Goal: Task Accomplishment & Management: Complete application form

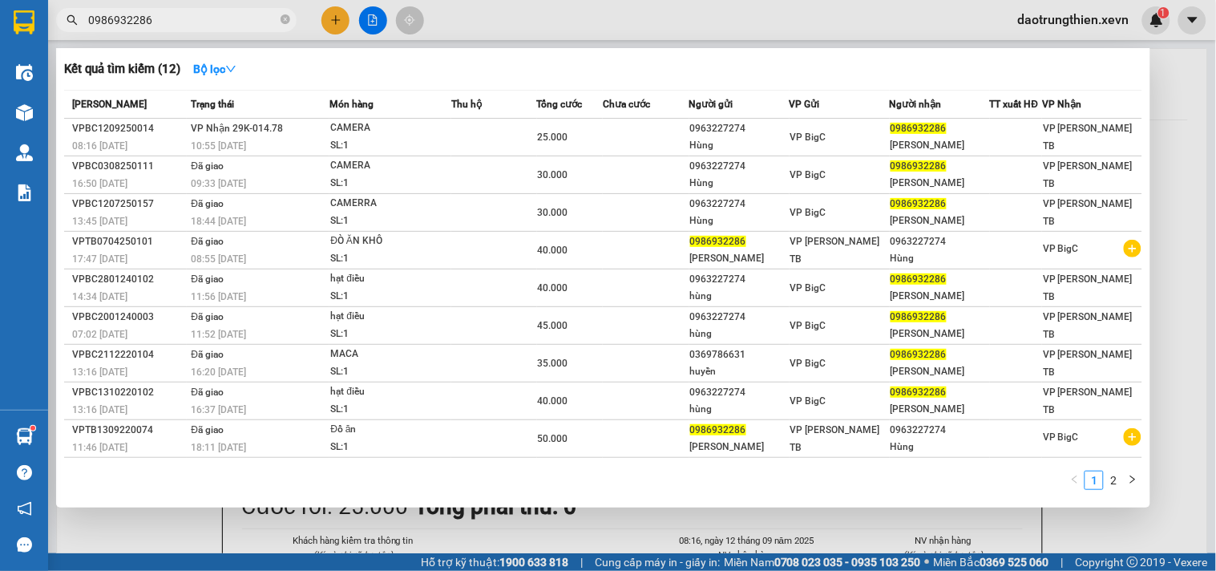
click at [279, 18] on span "0986932286" at bounding box center [176, 20] width 240 height 24
click at [289, 19] on icon "close-circle" at bounding box center [285, 19] width 10 height 10
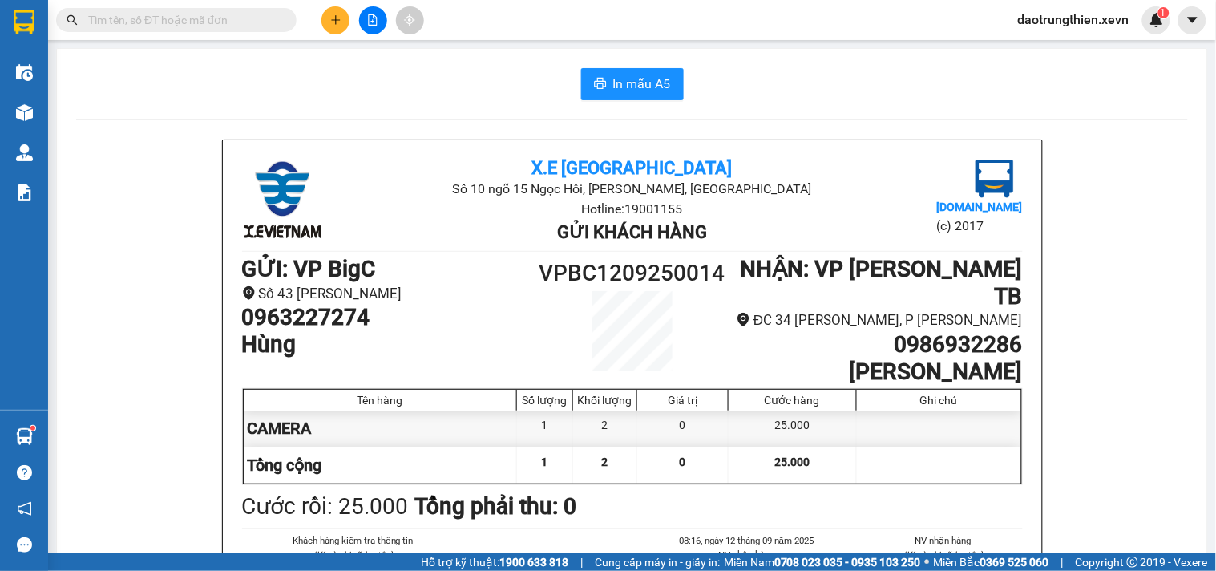
click at [236, 26] on input "text" at bounding box center [182, 20] width 189 height 18
click at [260, 25] on input "text" at bounding box center [182, 20] width 189 height 18
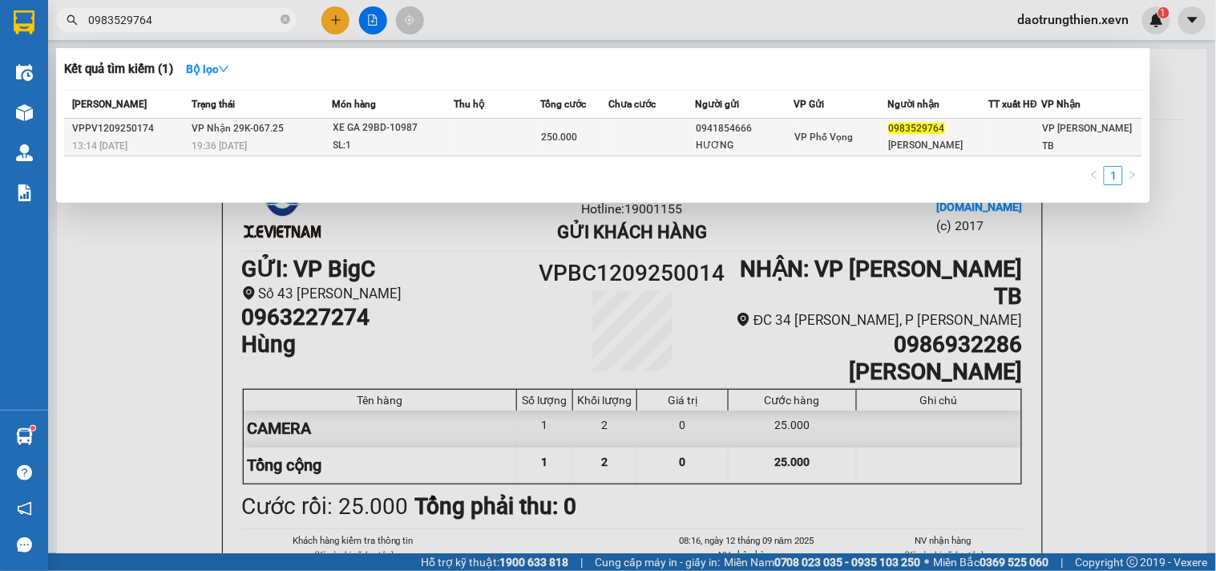
type input "0983529764"
click at [587, 123] on td "250.000" at bounding box center [574, 138] width 68 height 38
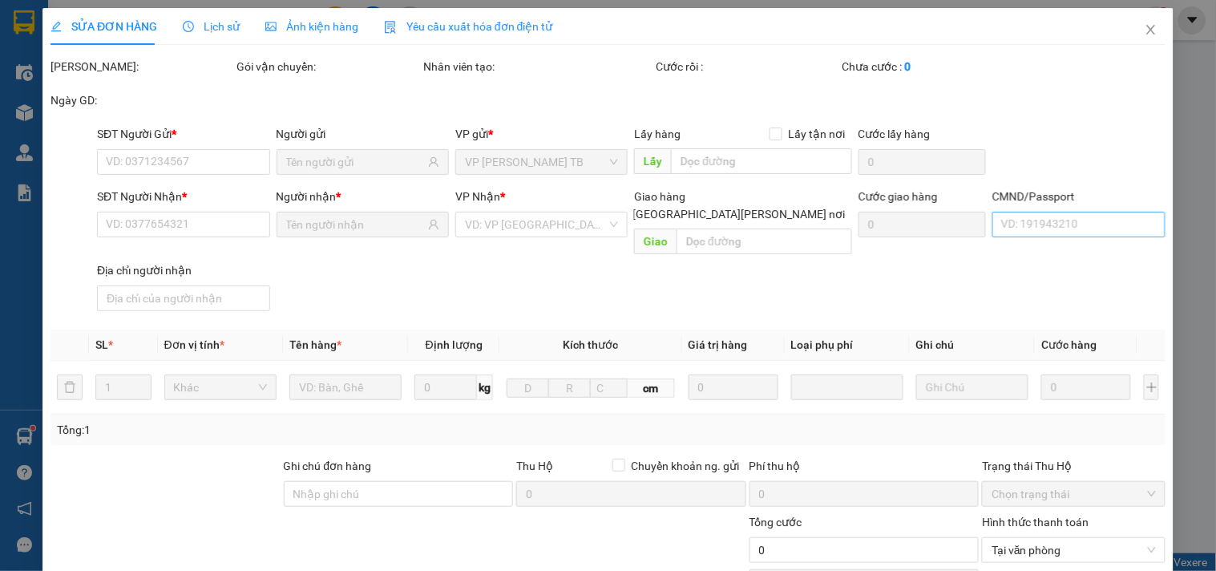
type input "0941854666"
type input "HƯƠNG"
type input "0983529764"
type input "DƯƠNG TRỊNH"
type input "250.000"
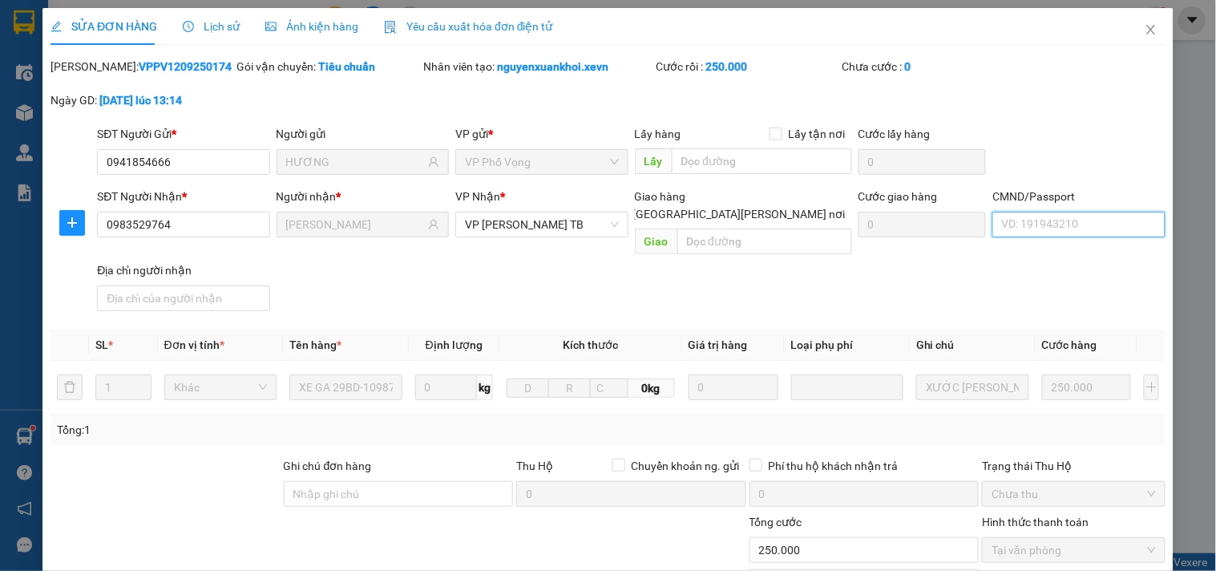
click at [1083, 226] on input "CMND/Passport" at bounding box center [1078, 225] width 172 height 26
click at [1063, 221] on input "DƯƠNG" at bounding box center [1078, 225] width 172 height 26
click at [1085, 221] on input "DƯƠNG" at bounding box center [1078, 225] width 172 height 26
click at [1099, 226] on input "DƯƠNG 0973673999" at bounding box center [1078, 225] width 172 height 26
click at [1125, 225] on input "DƯƠNG 0973673999" at bounding box center [1078, 225] width 172 height 26
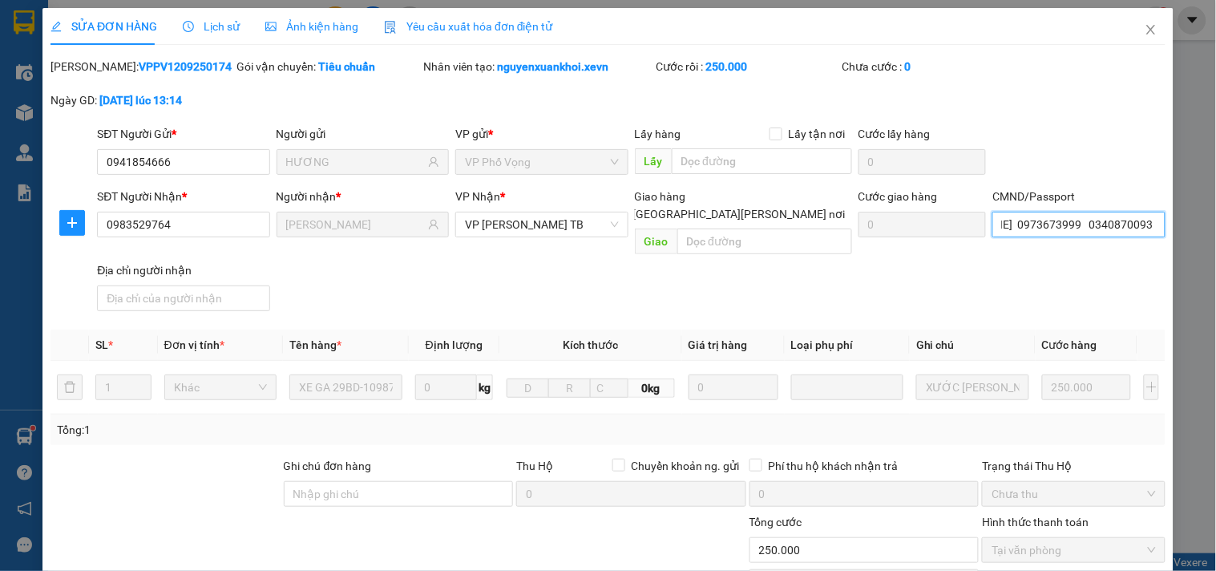
scroll to position [178, 0]
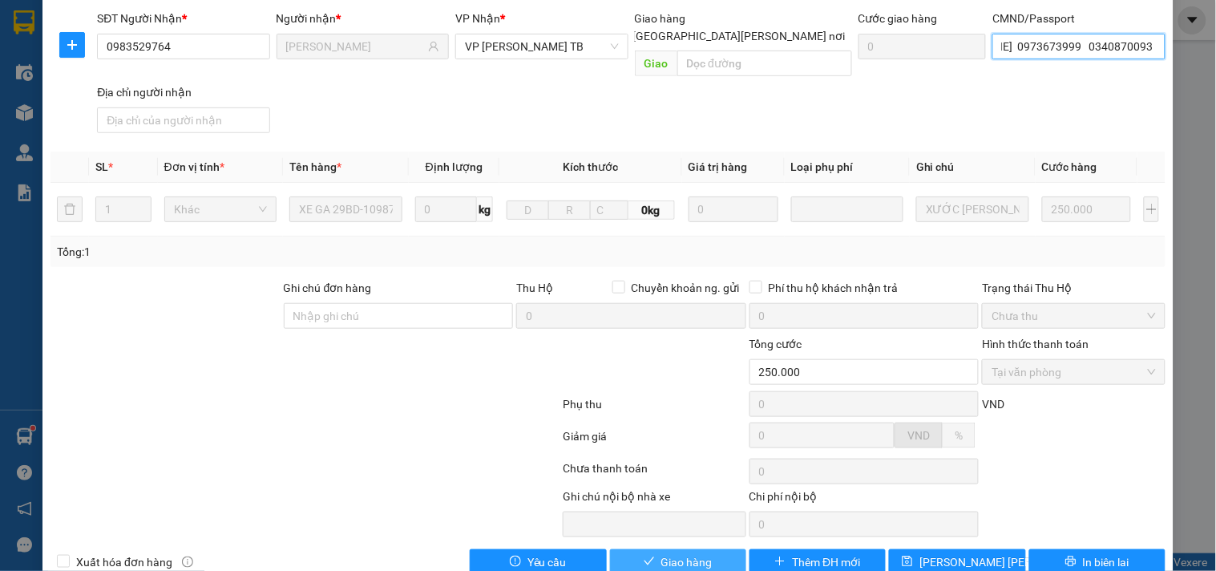
type input "DƯƠNG 0973673999 034087009348 TUẤN"
click at [661, 553] on span "Giao hàng" at bounding box center [686, 562] width 51 height 18
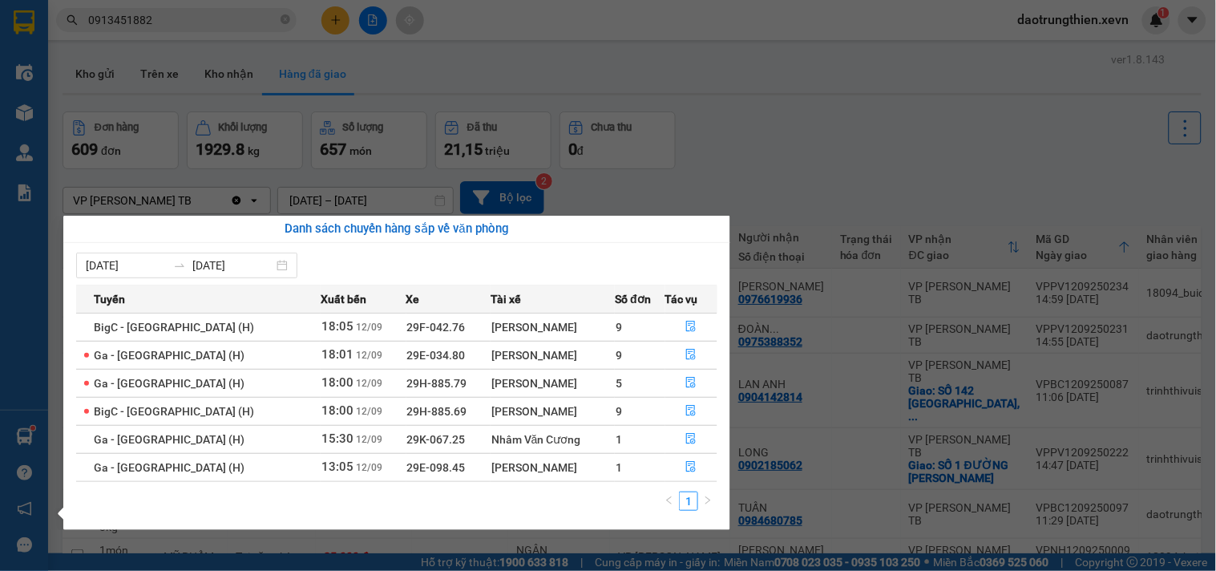
click at [282, 51] on section "Kết quả tìm kiếm ( 2 ) Bộ lọc Mã ĐH Trạng thái Món hàng Thu hộ Tổng cước Chưa c…" at bounding box center [608, 285] width 1216 height 571
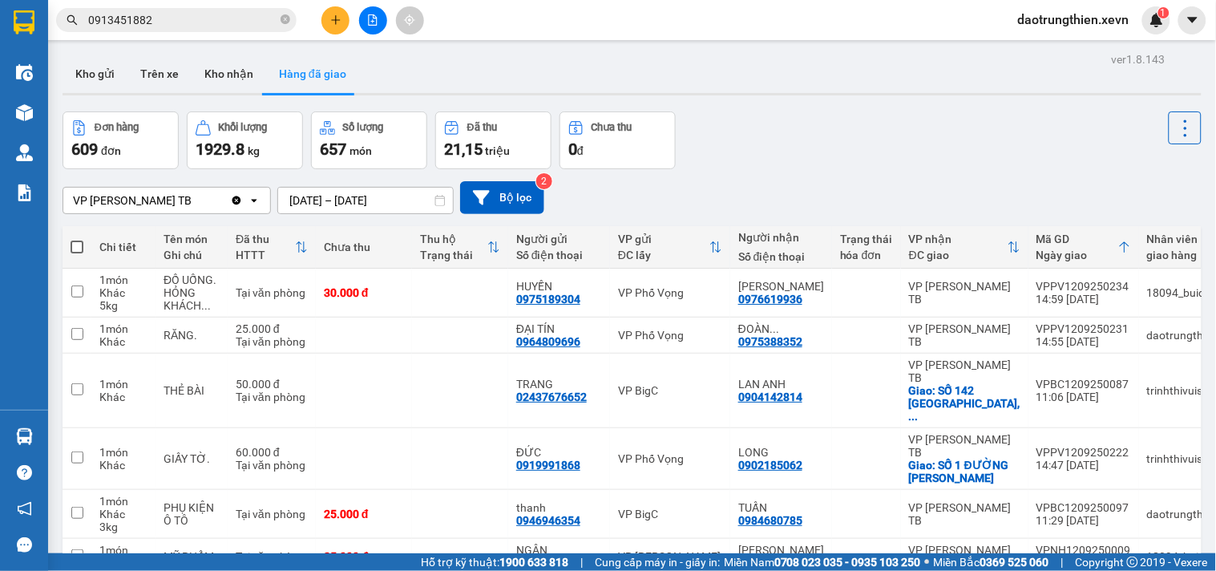
click at [290, 24] on span "0913451882" at bounding box center [176, 20] width 240 height 24
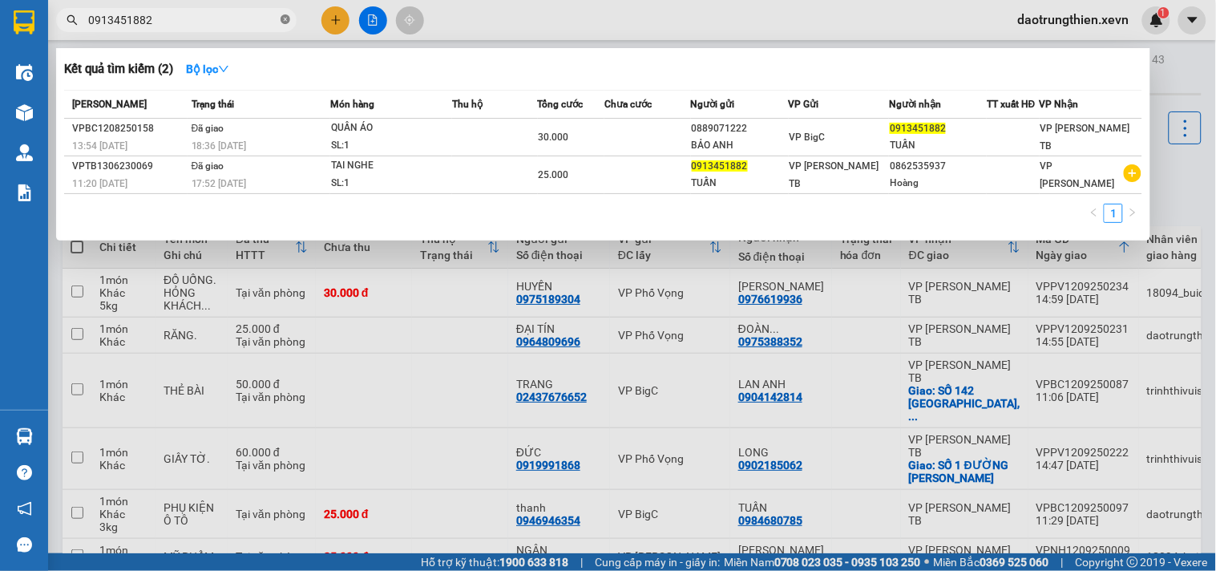
click at [287, 22] on icon "close-circle" at bounding box center [285, 19] width 10 height 10
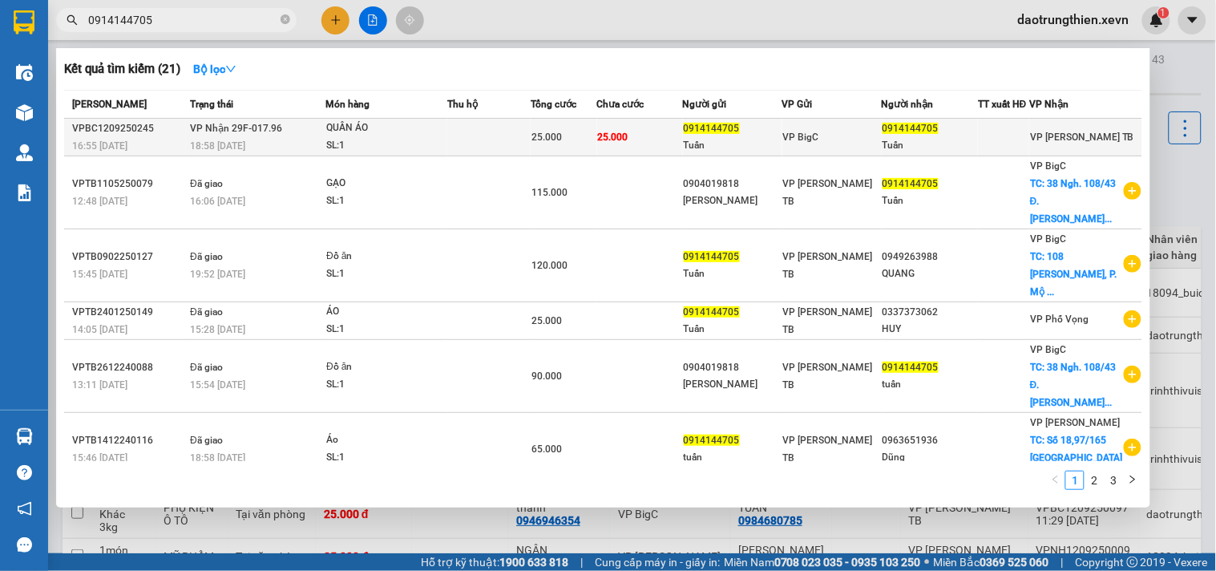
type input "0914144705"
click at [476, 125] on td at bounding box center [488, 138] width 83 height 38
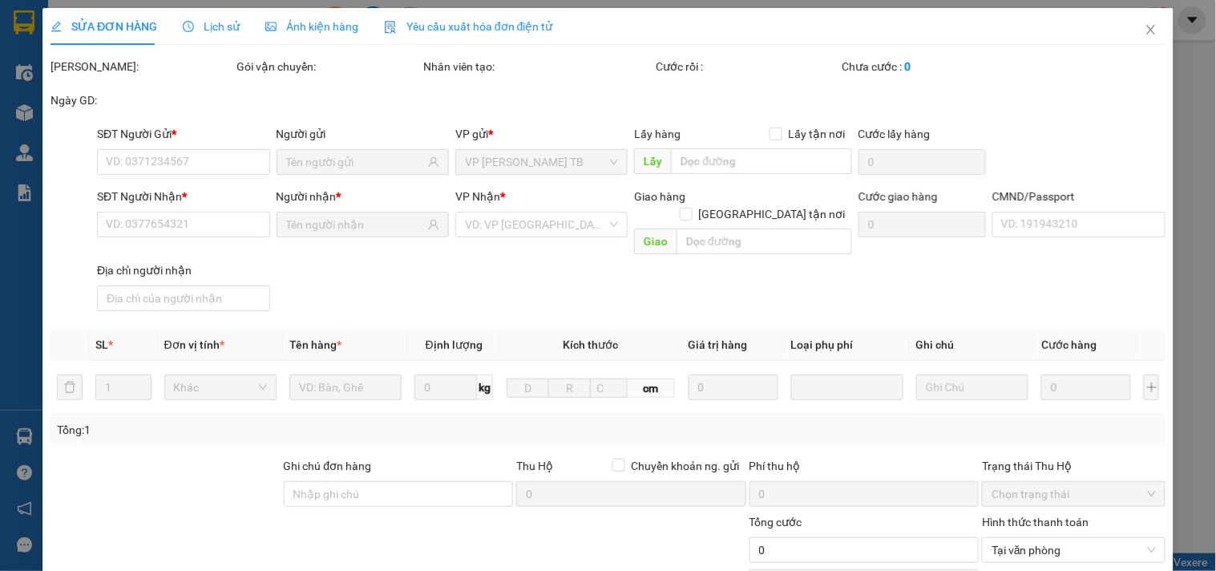
type input "0914144705"
type input "Tuấn"
type input "0914144705"
type input "Tuấn"
type input "034203000662 NGUYỄN NGỌC ANH TUẤN"
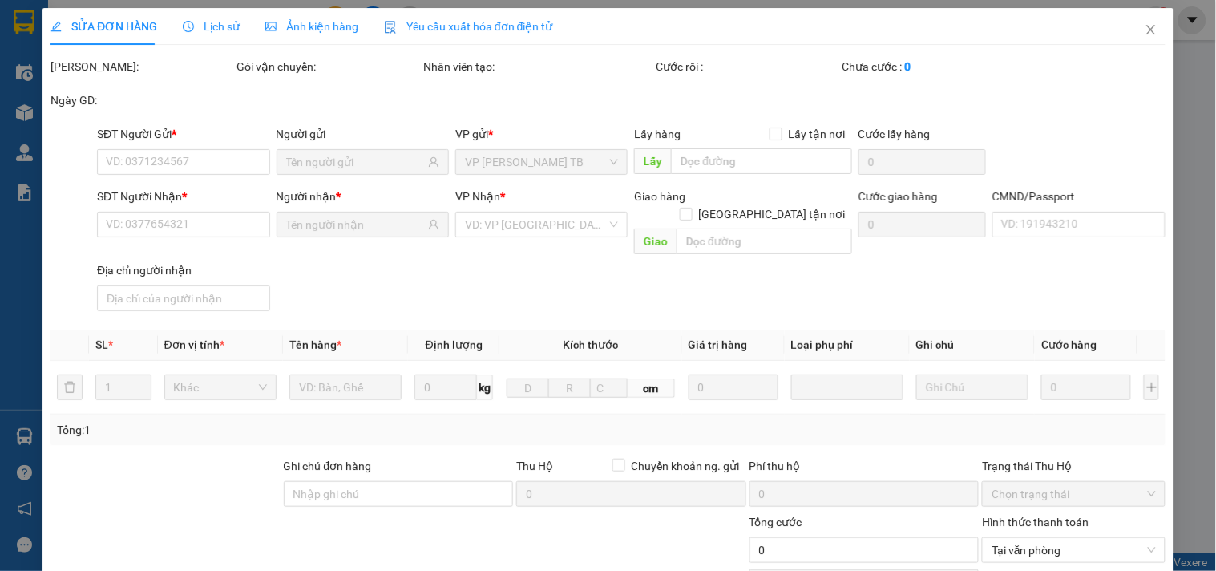
type input "25.000"
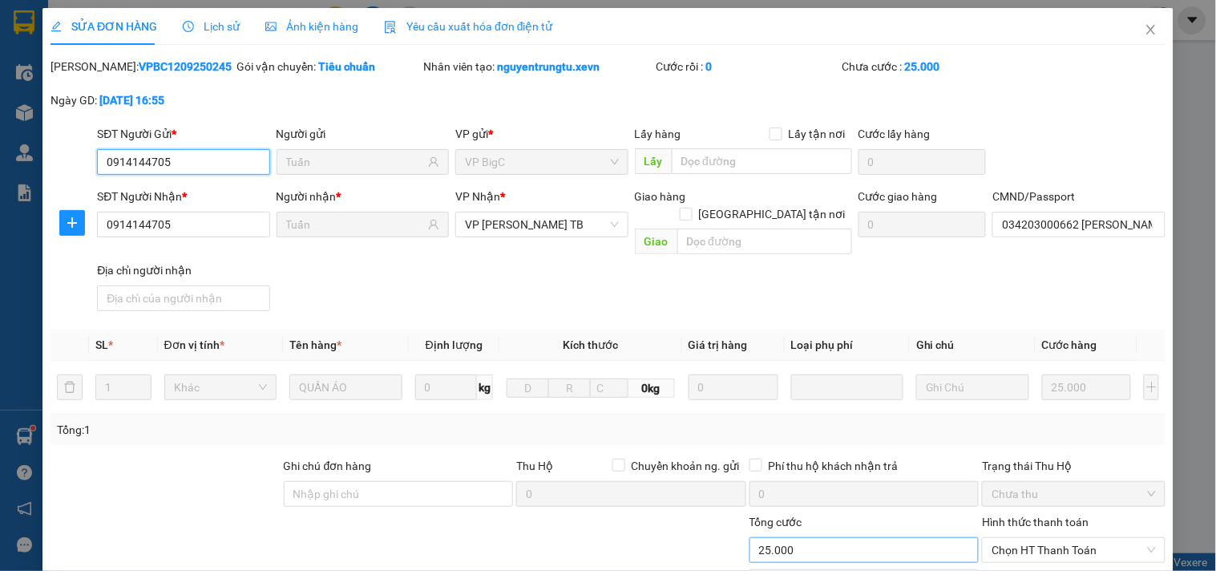
scroll to position [196, 0]
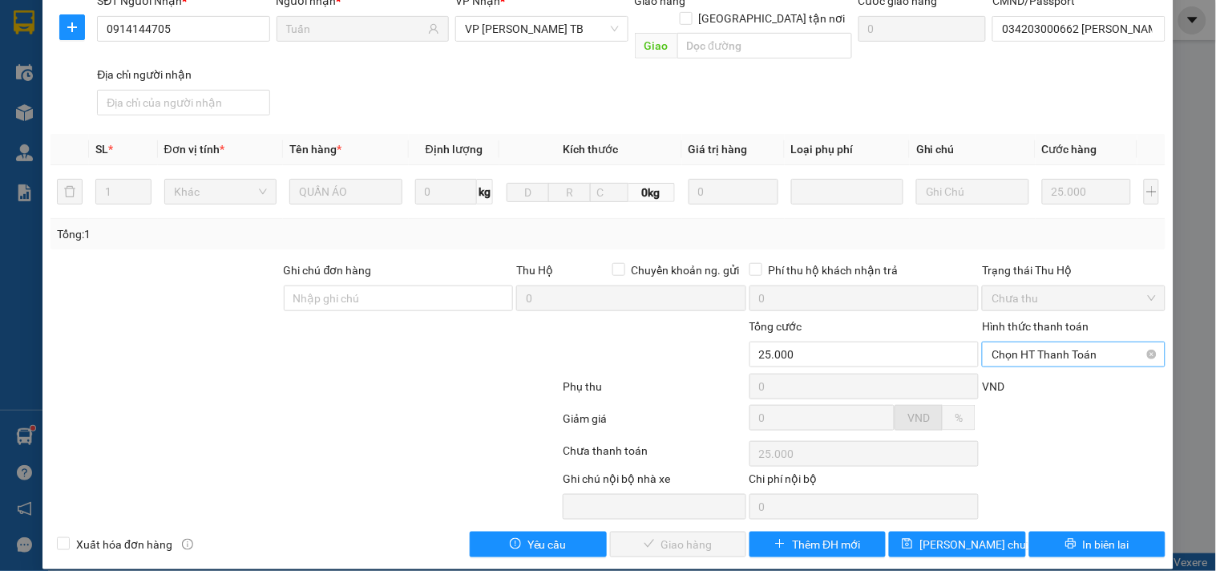
click at [1018, 342] on span "Chọn HT Thanh Toán" at bounding box center [1072, 354] width 163 height 24
click at [1028, 366] on div "Tại văn phòng" at bounding box center [1063, 369] width 162 height 18
type input "0"
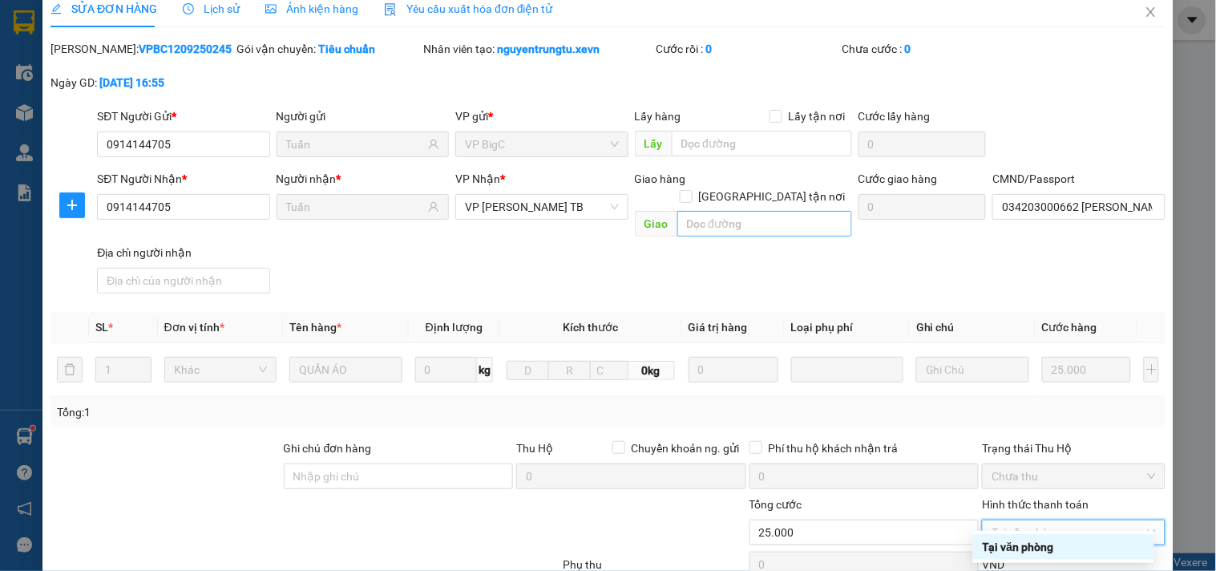
scroll to position [107, 0]
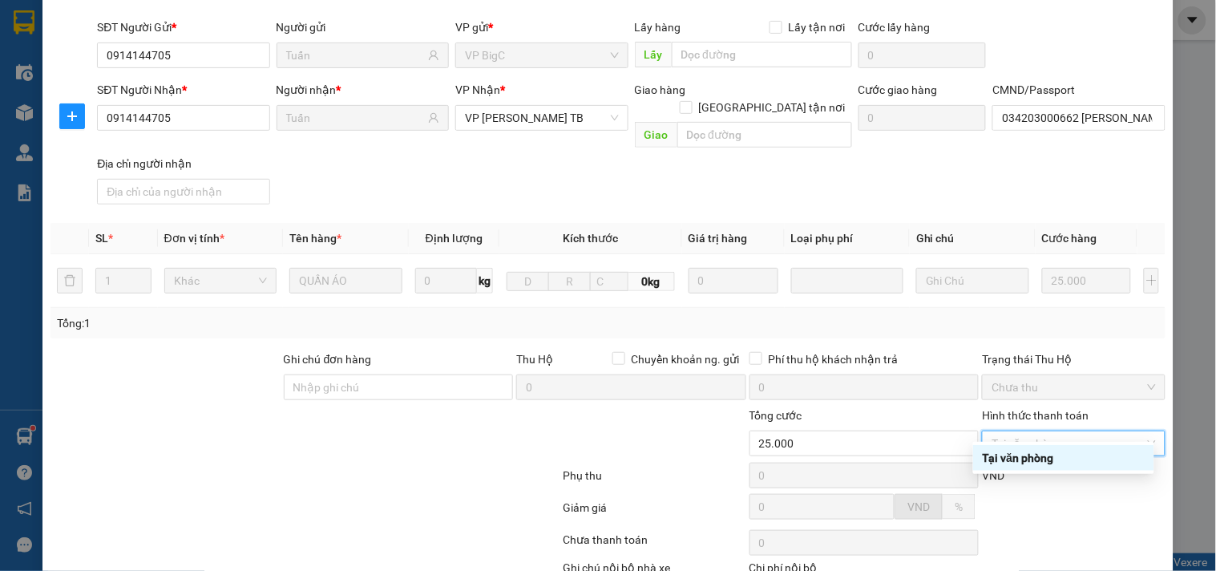
click at [1002, 451] on div "Tại văn phòng" at bounding box center [1063, 458] width 162 height 18
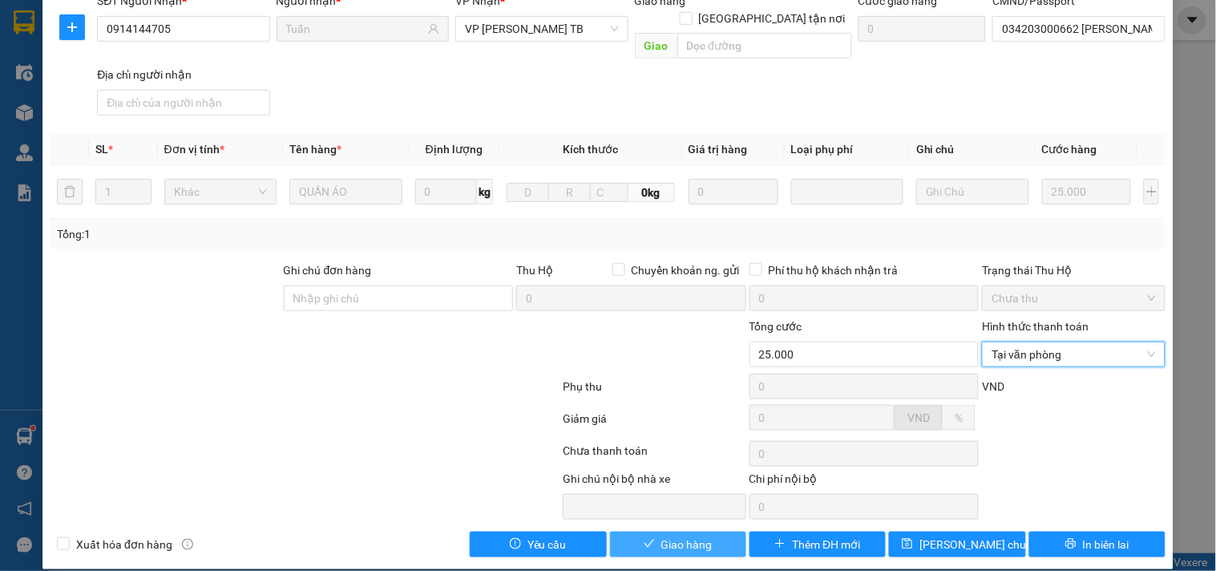
click at [683, 535] on span "Giao hàng" at bounding box center [686, 544] width 51 height 18
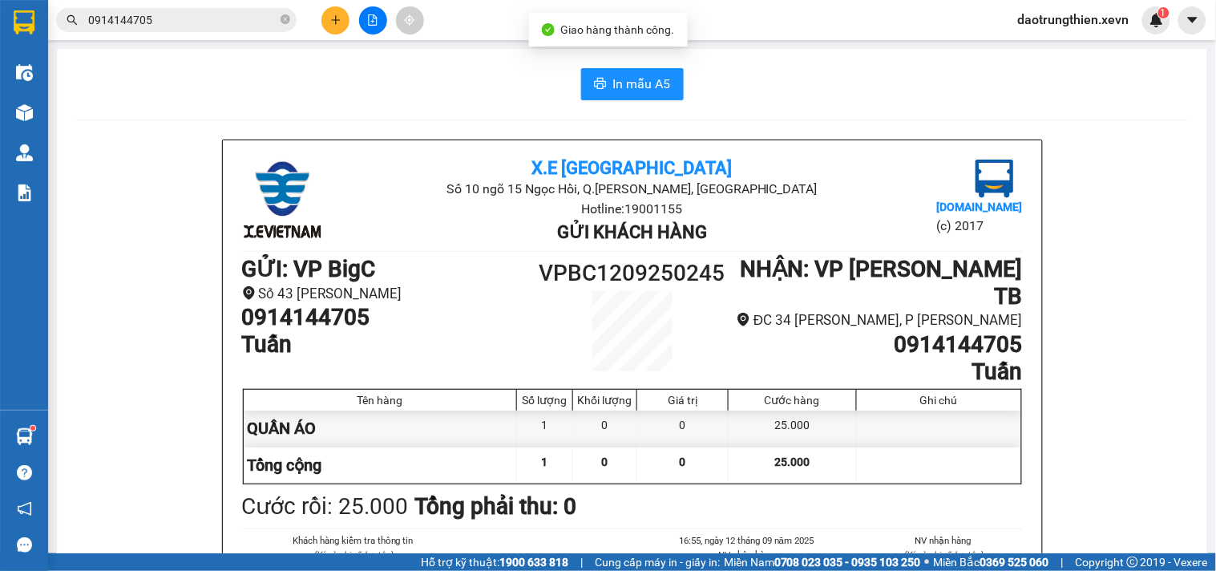
click at [180, 25] on input "0914144705" at bounding box center [182, 20] width 189 height 18
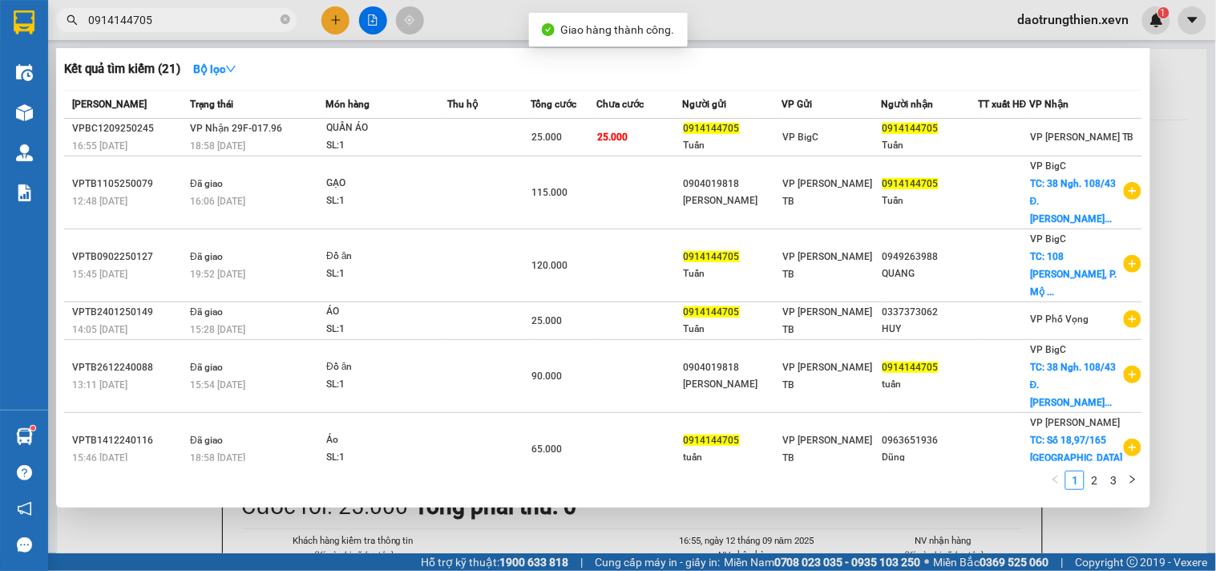
click at [317, 535] on div at bounding box center [608, 285] width 1216 height 571
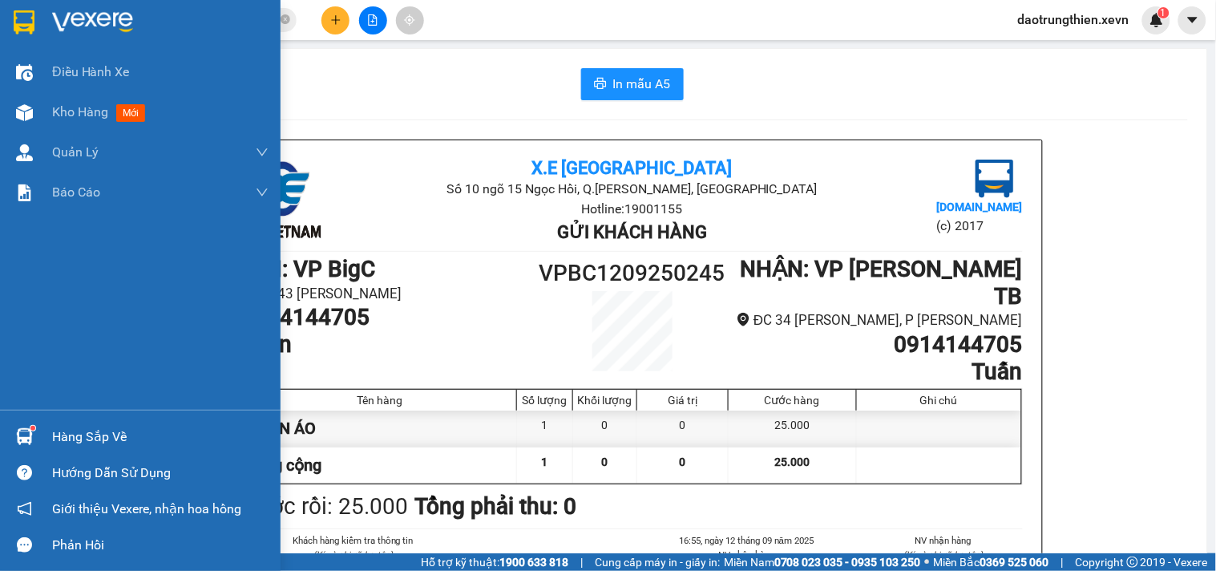
click at [41, 419] on div "Hàng sắp về" at bounding box center [140, 436] width 280 height 36
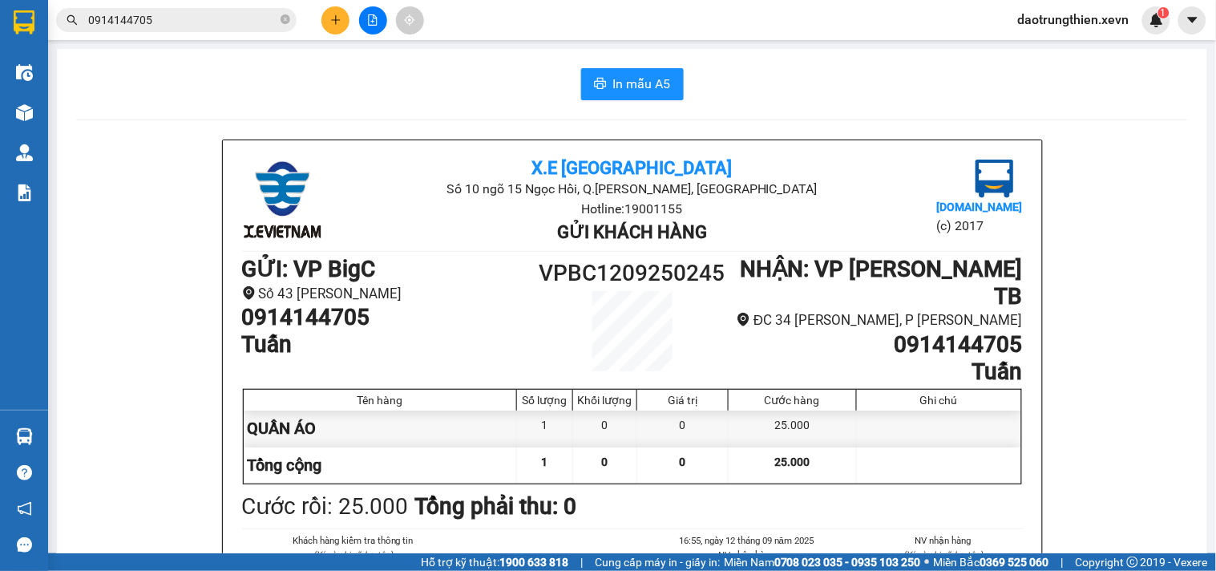
click at [330, 26] on section "Kết quả tìm kiếm ( 21 ) Bộ lọc Mã ĐH Trạng thái Món hàng Thu hộ Tổng cước Chưa …" at bounding box center [608, 285] width 1216 height 571
click at [220, 11] on input "0914144705" at bounding box center [182, 20] width 189 height 18
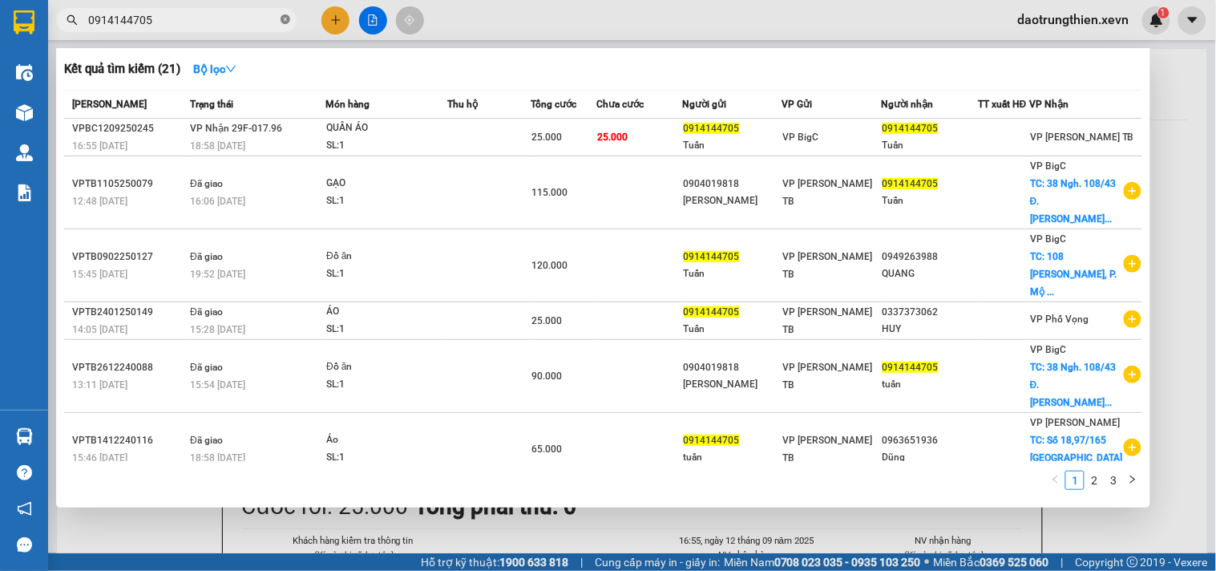
click at [288, 24] on icon "close-circle" at bounding box center [285, 19] width 10 height 10
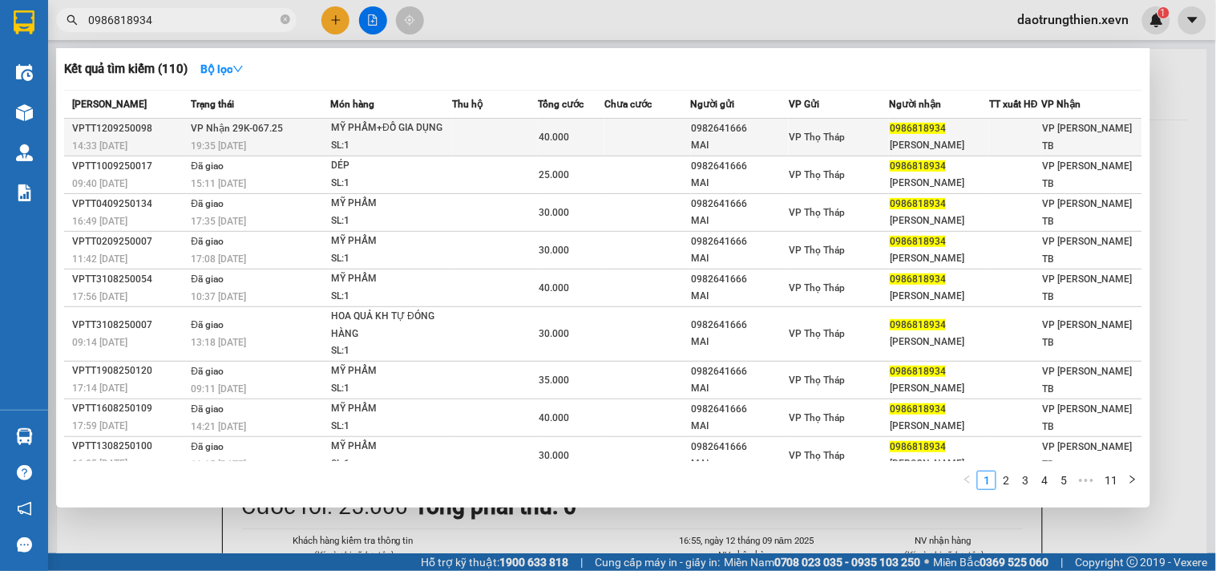
type input "0986818934"
click at [329, 147] on div "19:35 - 12/09" at bounding box center [260, 146] width 139 height 18
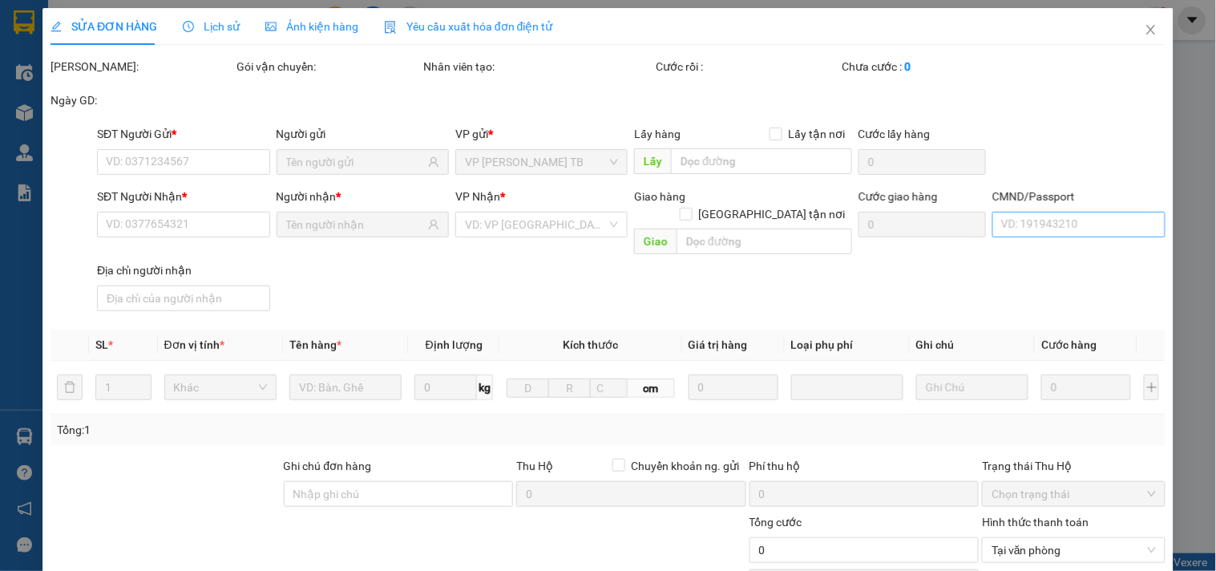
type input "0982641666"
type input "MAI"
type input "0986818934"
type input "QUANG ANH"
type input "PHẠM QUANG ANH 034096000059"
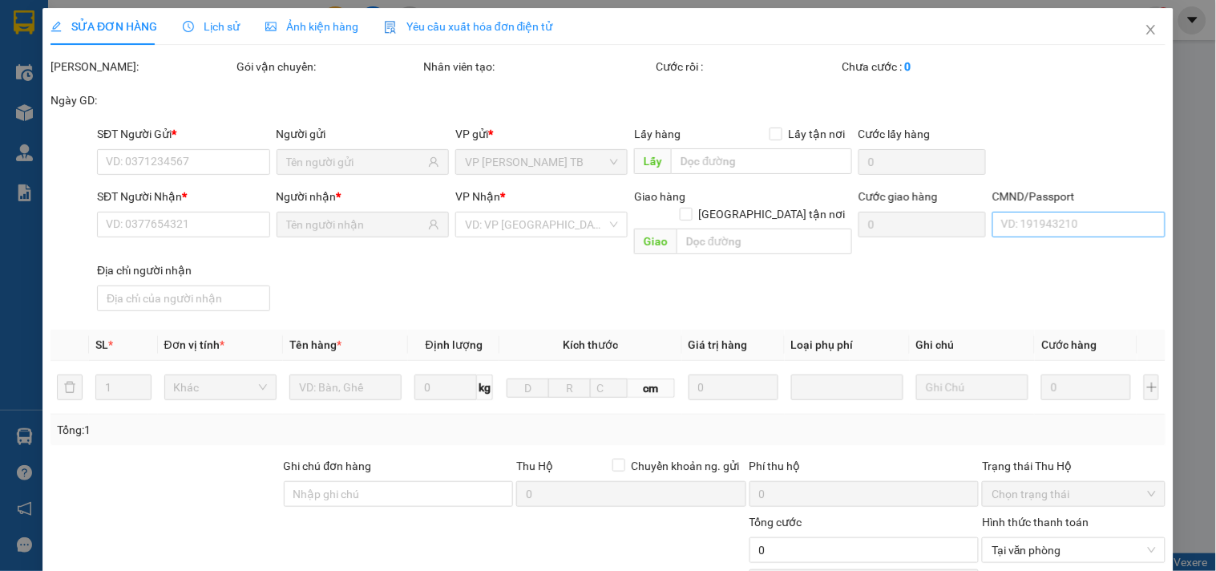
type input "40.000"
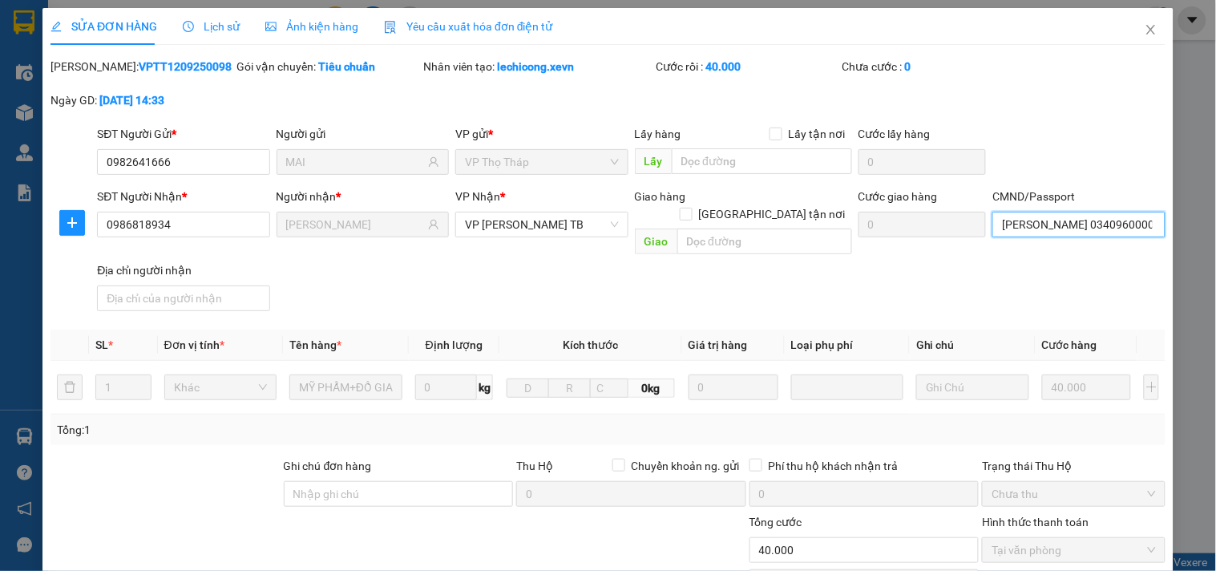
click at [1099, 225] on input "PHẠM QUANG ANH 034096000059" at bounding box center [1078, 225] width 172 height 26
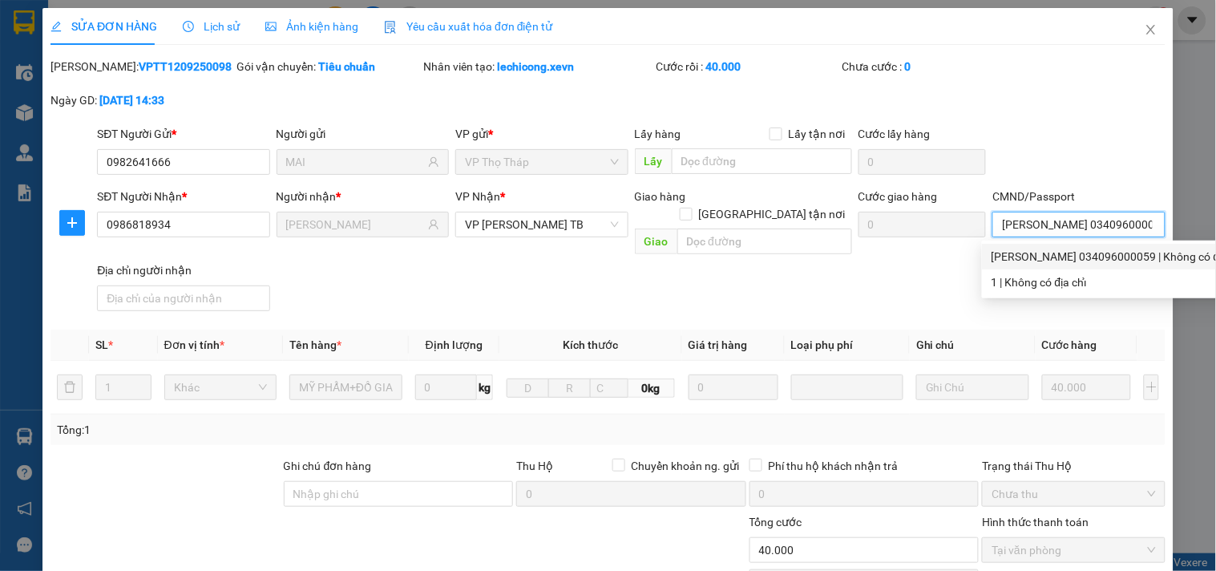
click at [1123, 259] on div "PHẠM QUANG ANH 034096000059 | Không có địa chỉ" at bounding box center [1118, 257] width 254 height 18
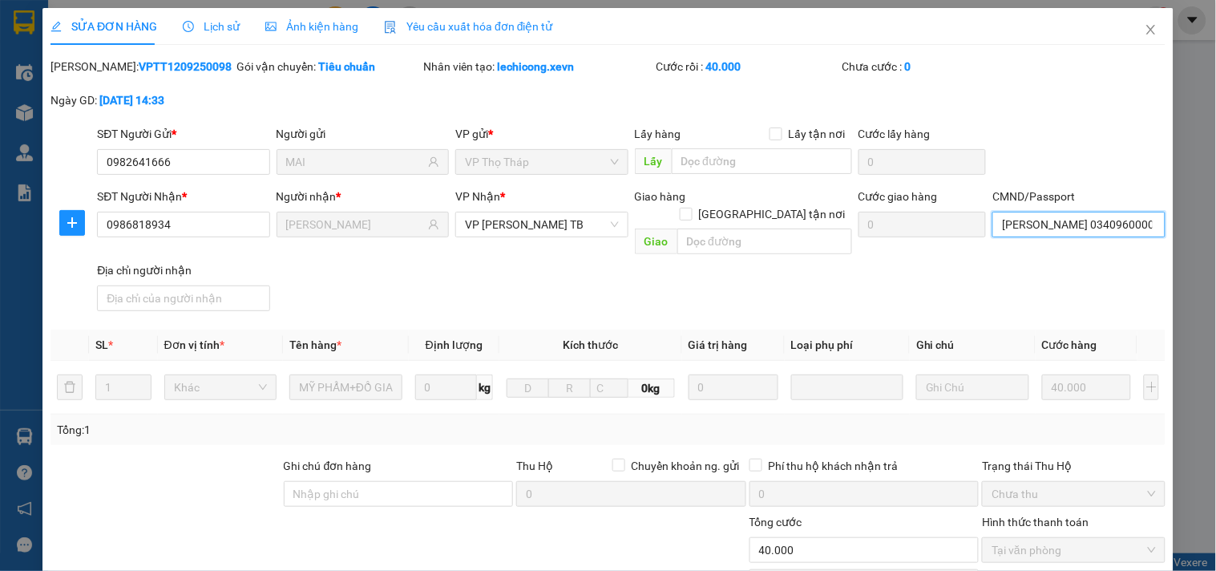
scroll to position [178, 0]
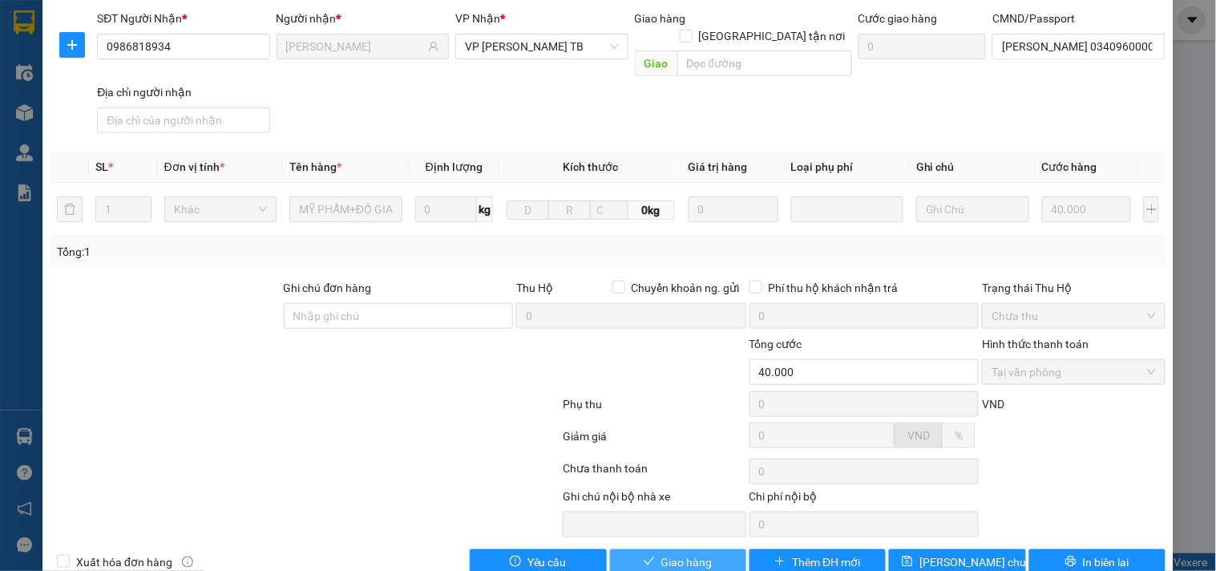
click at [674, 553] on span "Giao hàng" at bounding box center [686, 562] width 51 height 18
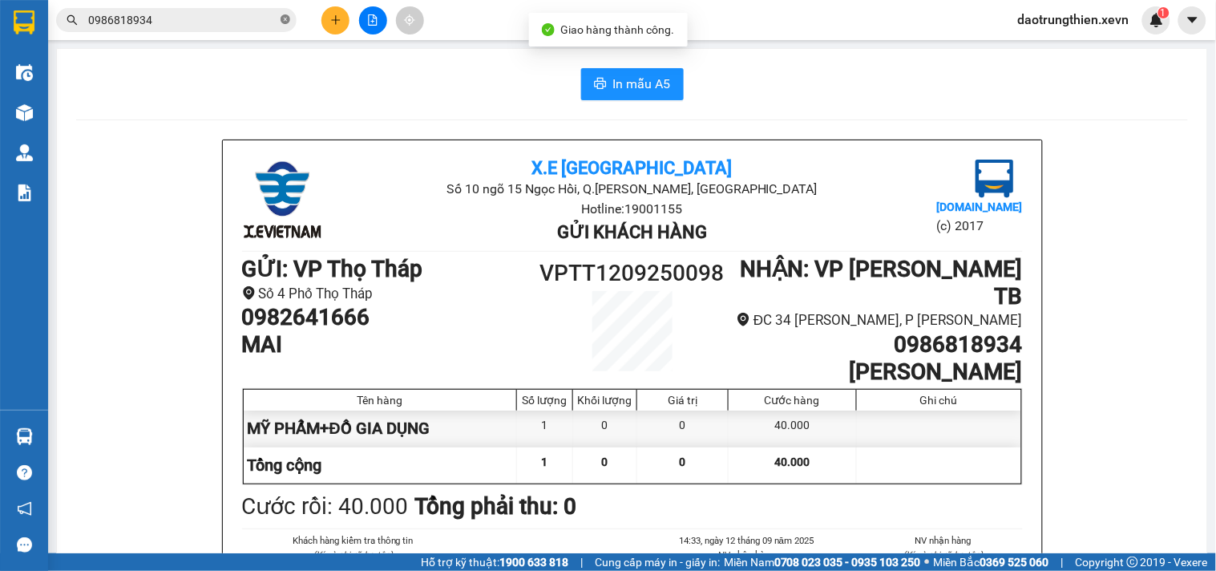
click at [286, 21] on icon "close-circle" at bounding box center [285, 19] width 10 height 10
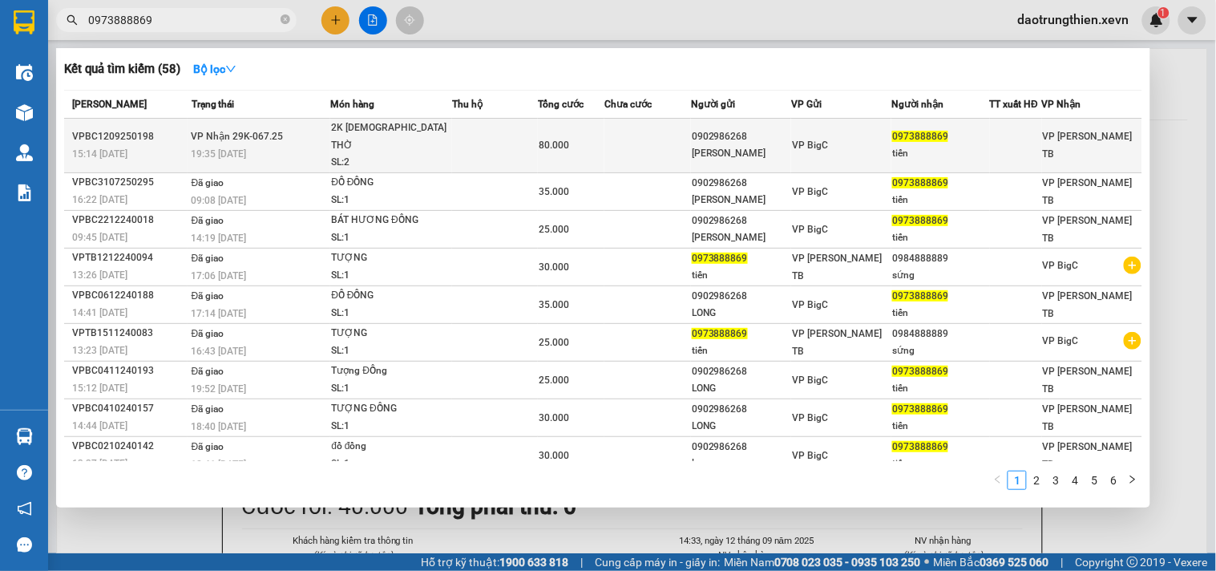
type input "0973888869"
click at [543, 153] on td "80.000" at bounding box center [571, 146] width 67 height 54
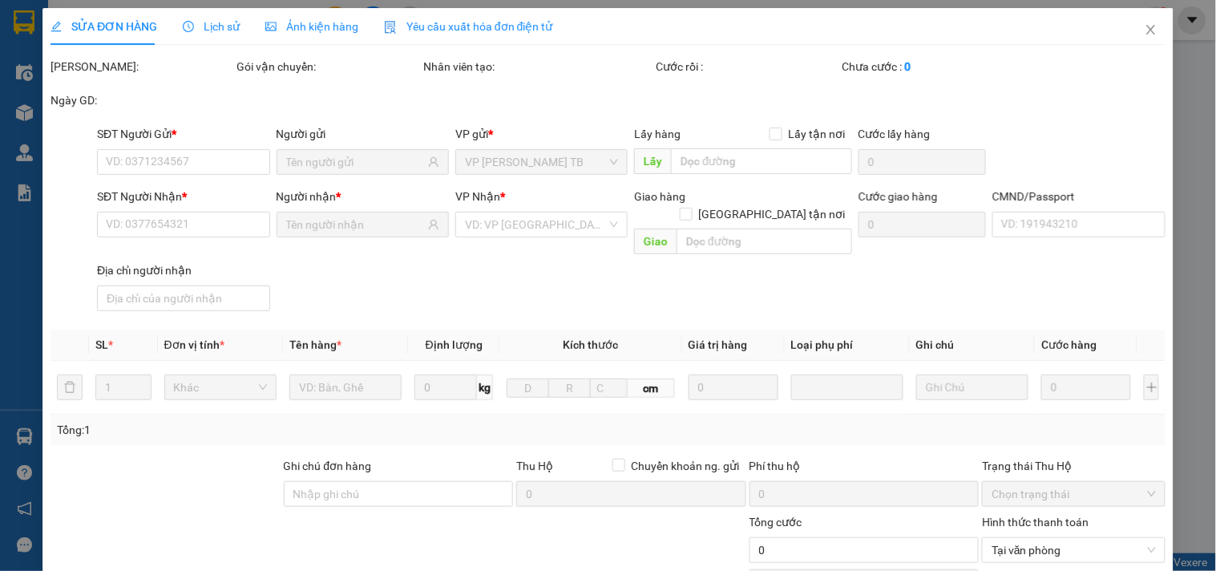
type input "0902986268"
type input "[PERSON_NAME]"
type input "0973888869"
type input "tiến"
type input "035084012599 TRẦN VĂN TIẾN"
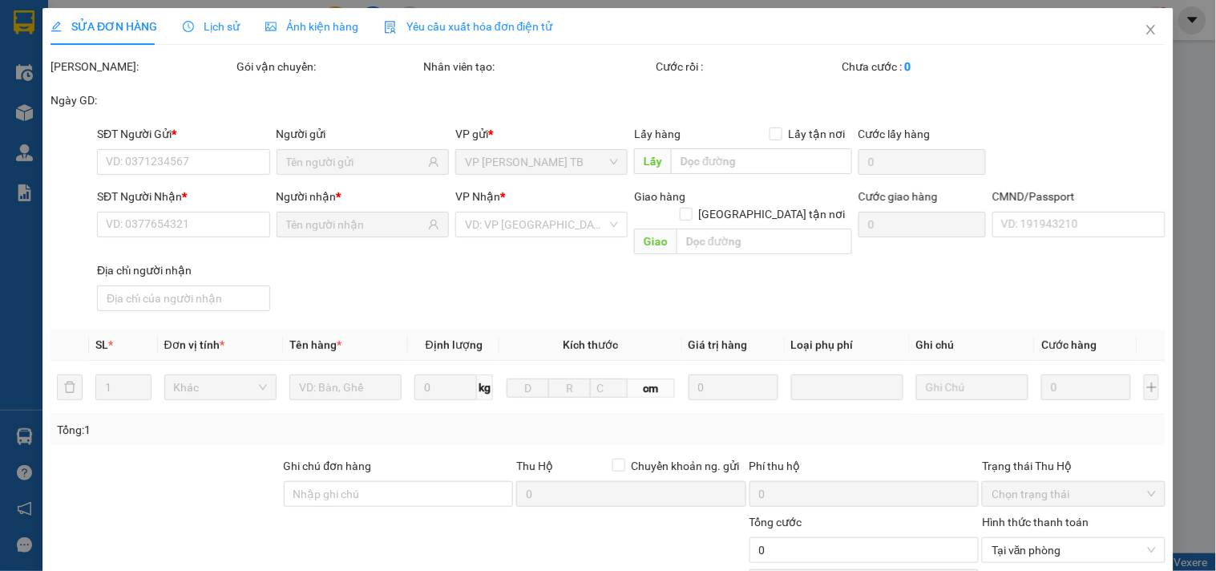
type input "80.000"
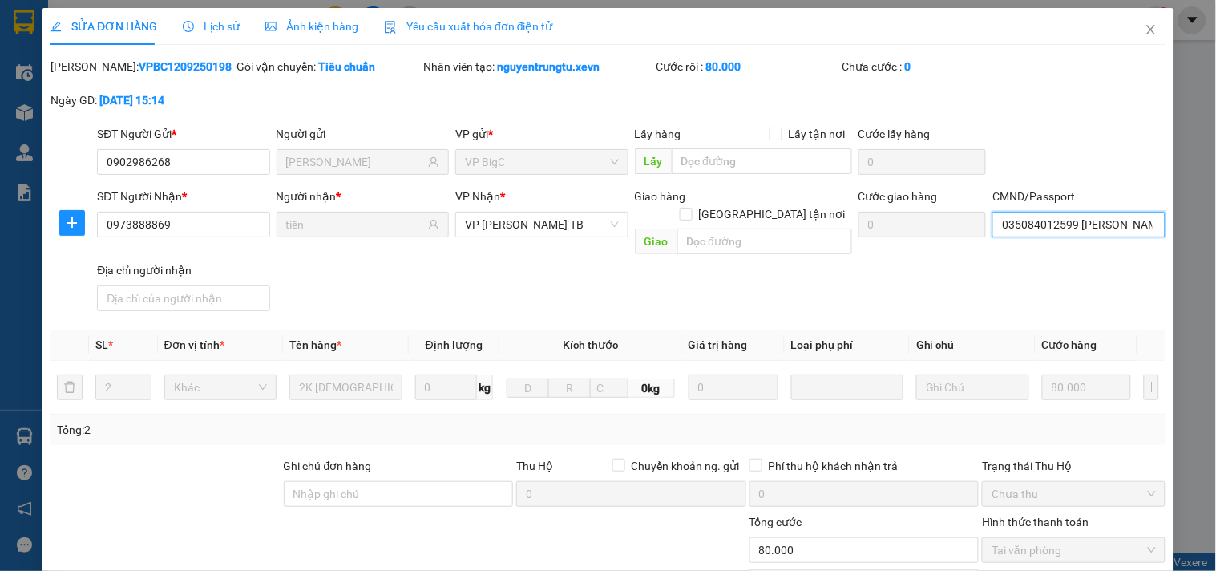
click at [1093, 229] on input "035084012599 TRẦN VĂN TIẾN" at bounding box center [1078, 225] width 172 height 26
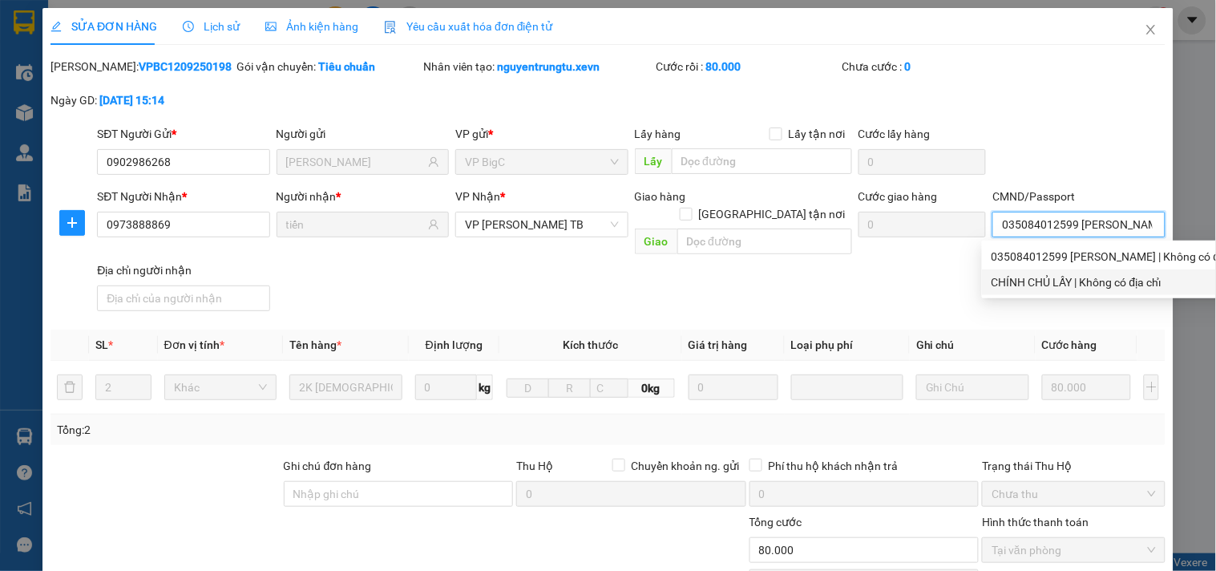
scroll to position [196, 0]
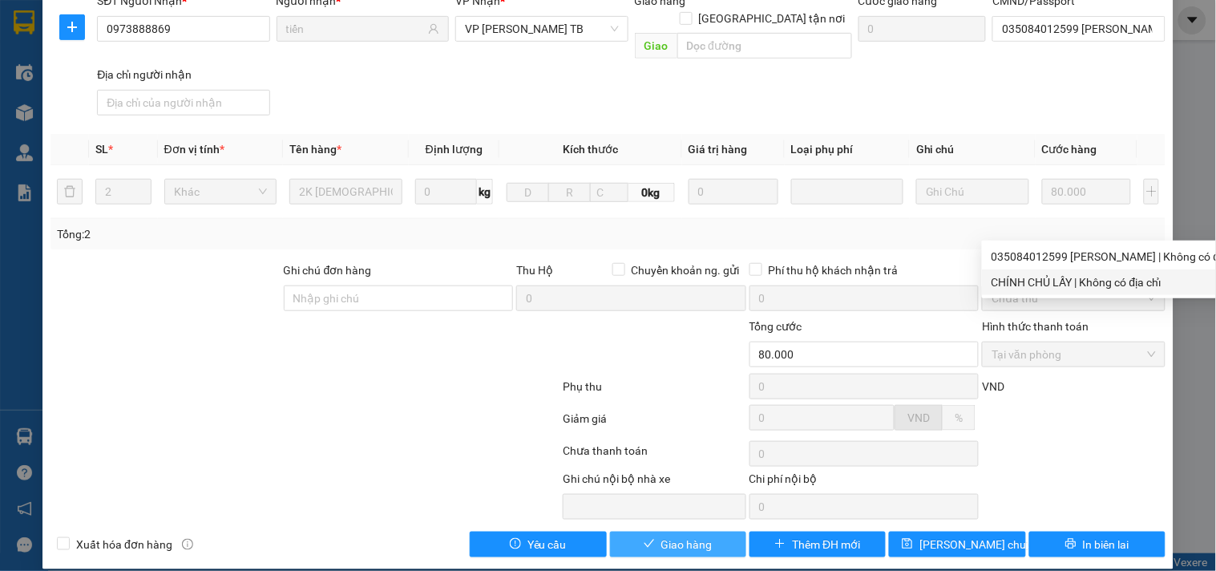
click at [661, 535] on span "Giao hàng" at bounding box center [686, 544] width 51 height 18
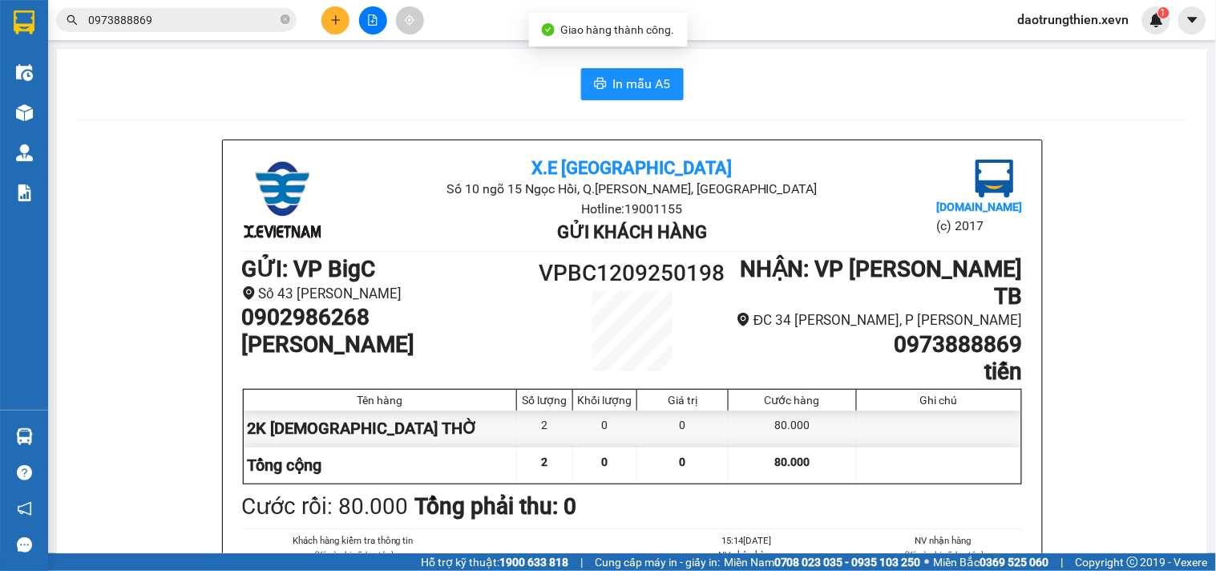
click at [233, 6] on div "Kết quả tìm kiếm ( 58 ) Bộ lọc Mã ĐH Trạng thái Món hàng Thu hộ Tổng cước Chưa …" at bounding box center [156, 20] width 313 height 28
click at [242, 27] on input "0973888869" at bounding box center [182, 20] width 189 height 18
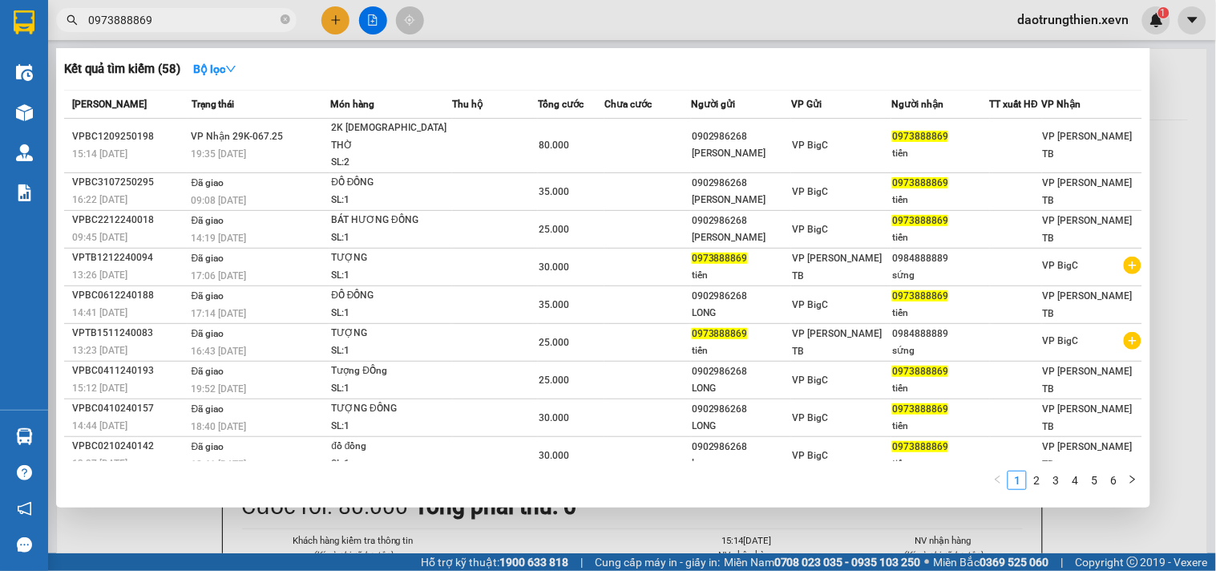
click at [619, 545] on div at bounding box center [608, 285] width 1216 height 571
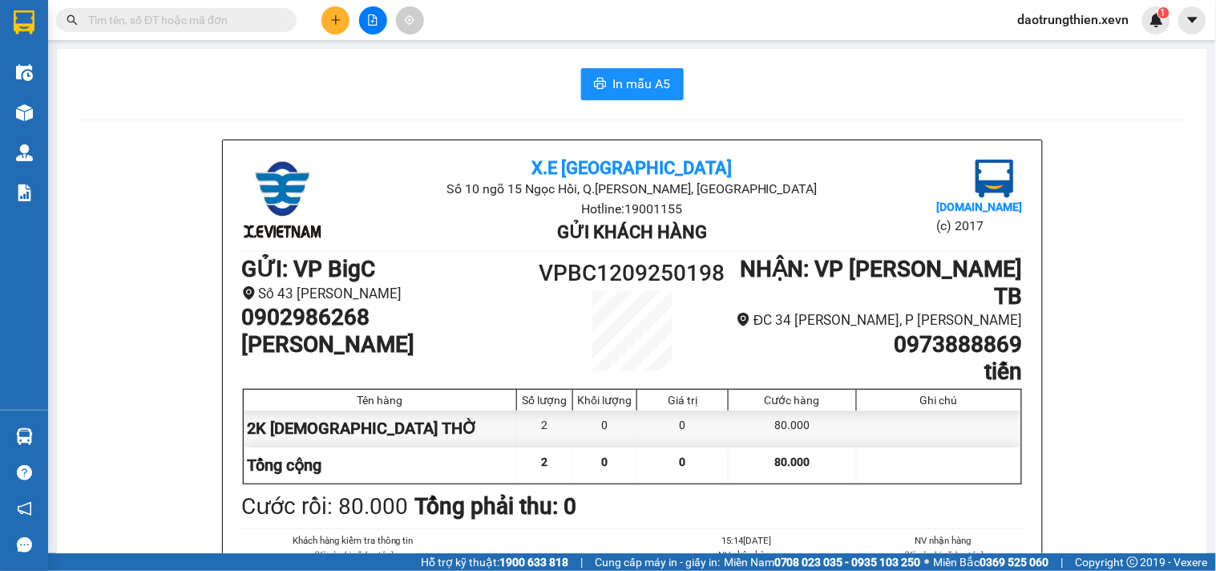
click at [277, 20] on span at bounding box center [176, 20] width 240 height 24
click at [244, 20] on input "text" at bounding box center [182, 20] width 189 height 18
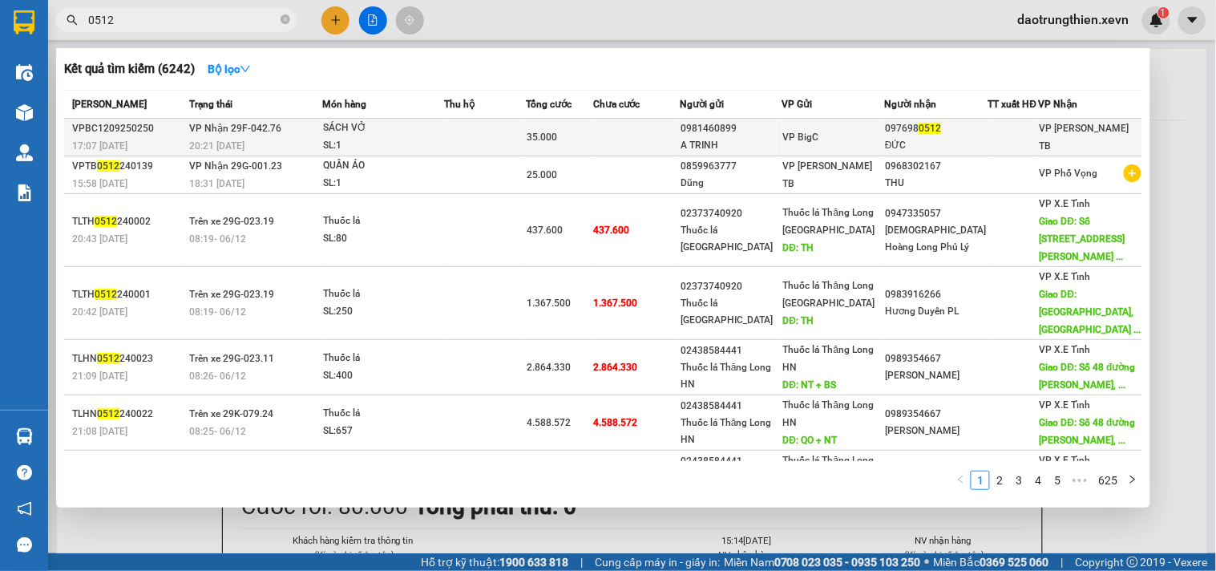
type input "0512"
click at [763, 153] on div "A TRINH" at bounding box center [730, 145] width 101 height 17
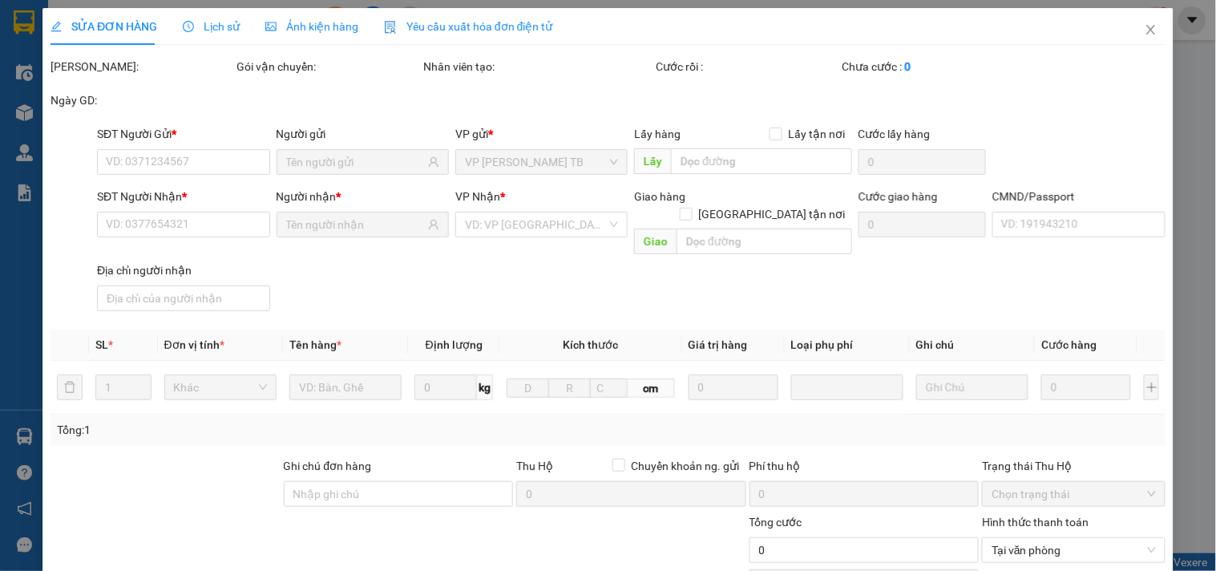
type input "0981460899"
type input "A TRINH"
type input "0976980512"
type input "ĐỨC"
type input "[PERSON_NAME]."
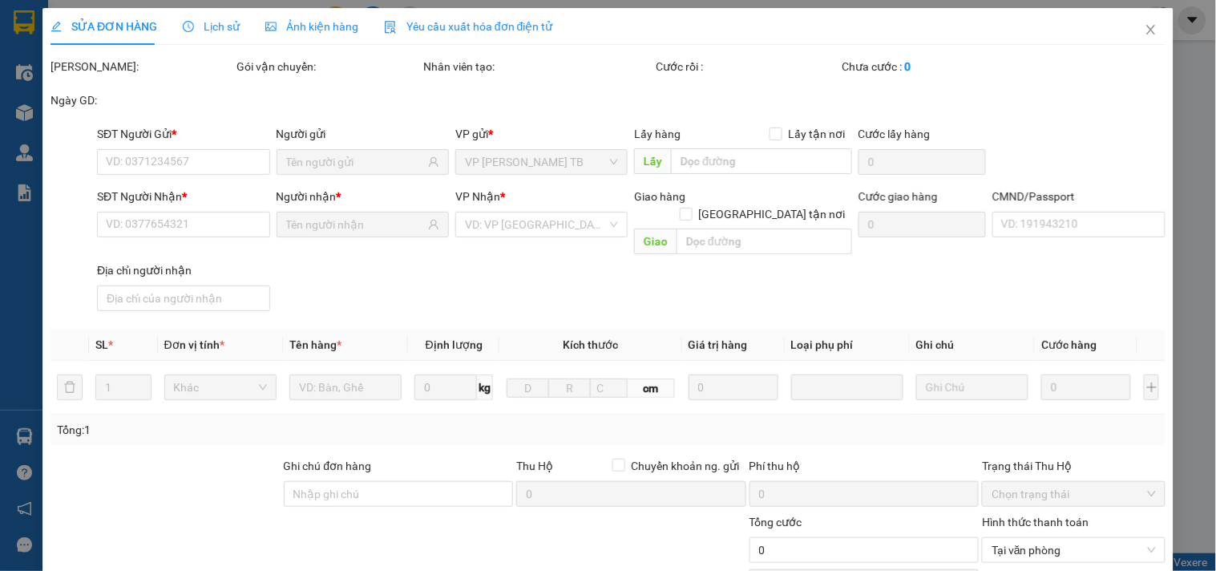
type input "35.000"
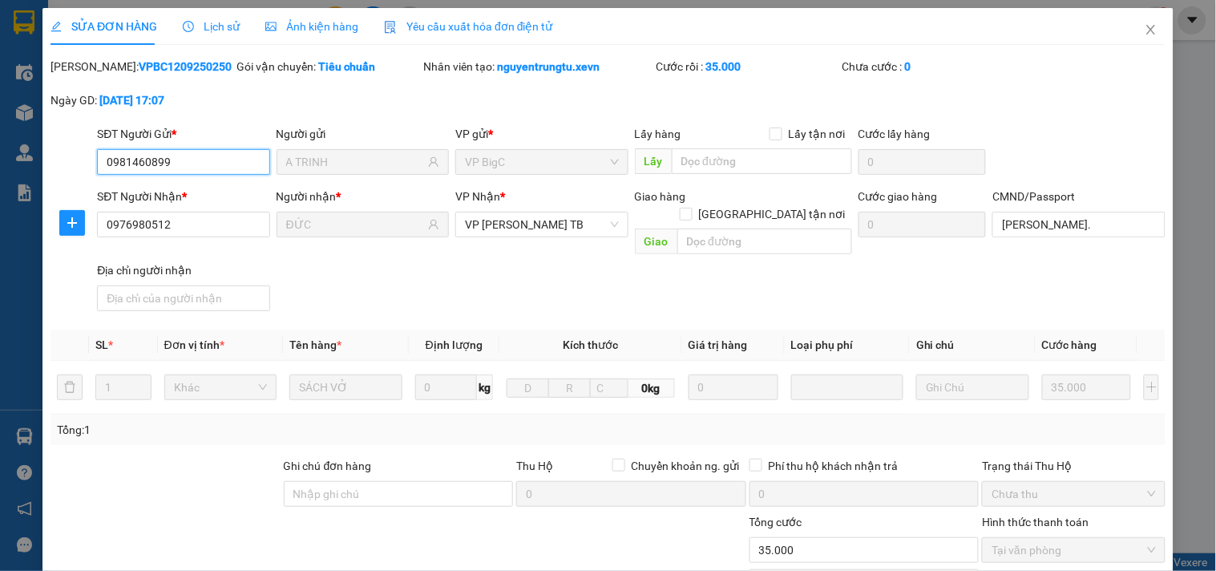
scroll to position [178, 0]
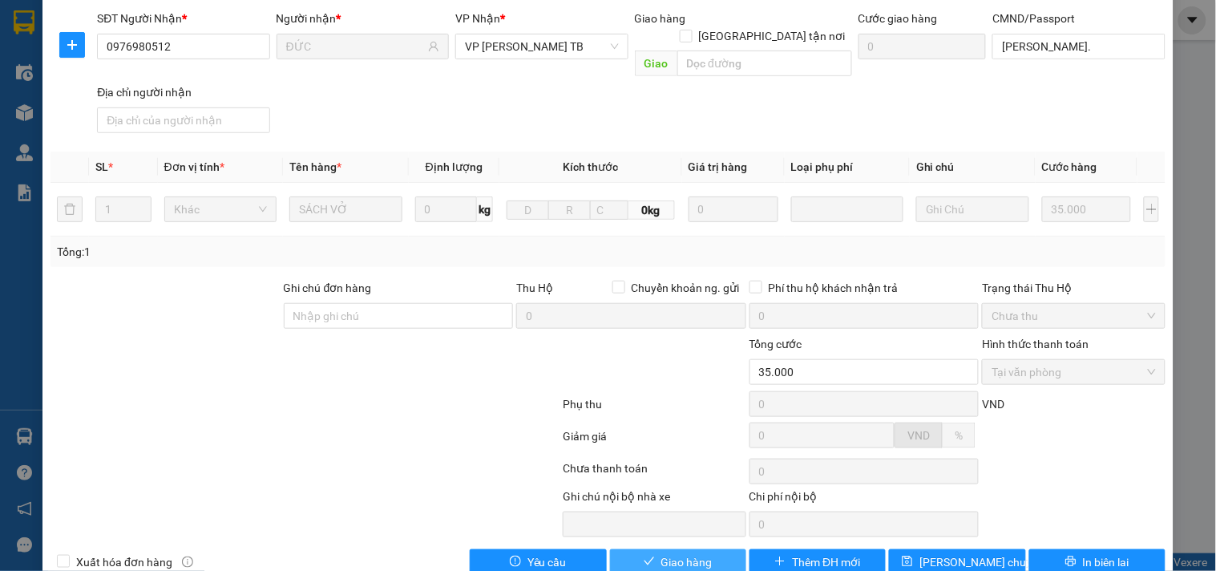
click at [679, 553] on span "Giao hàng" at bounding box center [686, 562] width 51 height 18
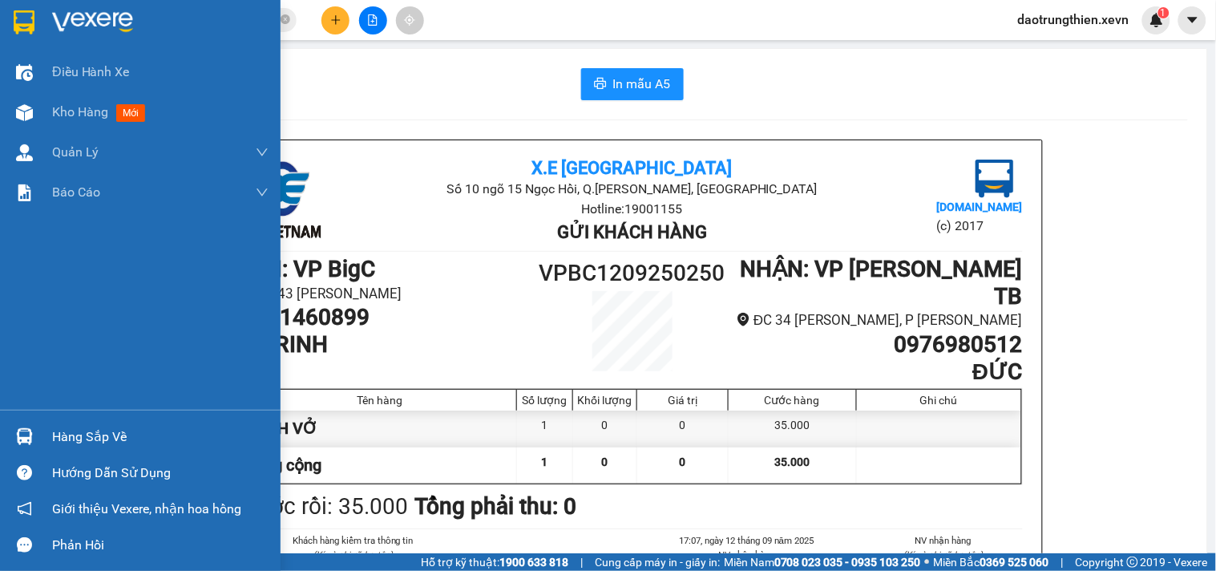
click at [134, 437] on div "Hàng sắp về" at bounding box center [160, 437] width 216 height 24
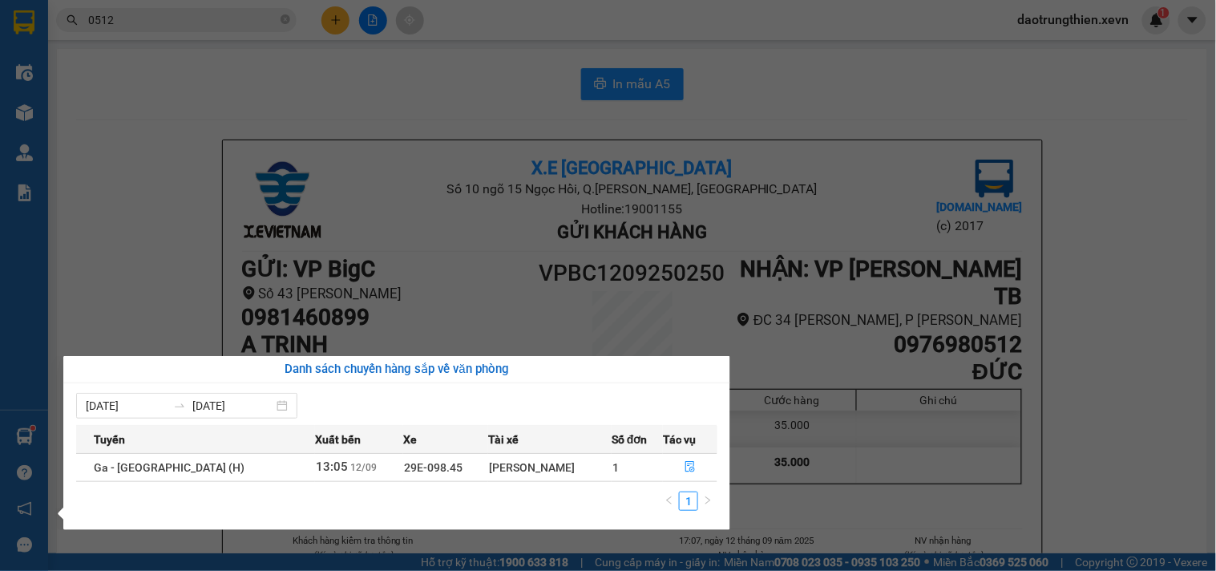
click at [956, 78] on section "Kết quả tìm kiếm ( 6242 ) Bộ lọc Mã ĐH Trạng thái Món hàng Thu hộ Tổng cước Chư…" at bounding box center [608, 285] width 1216 height 571
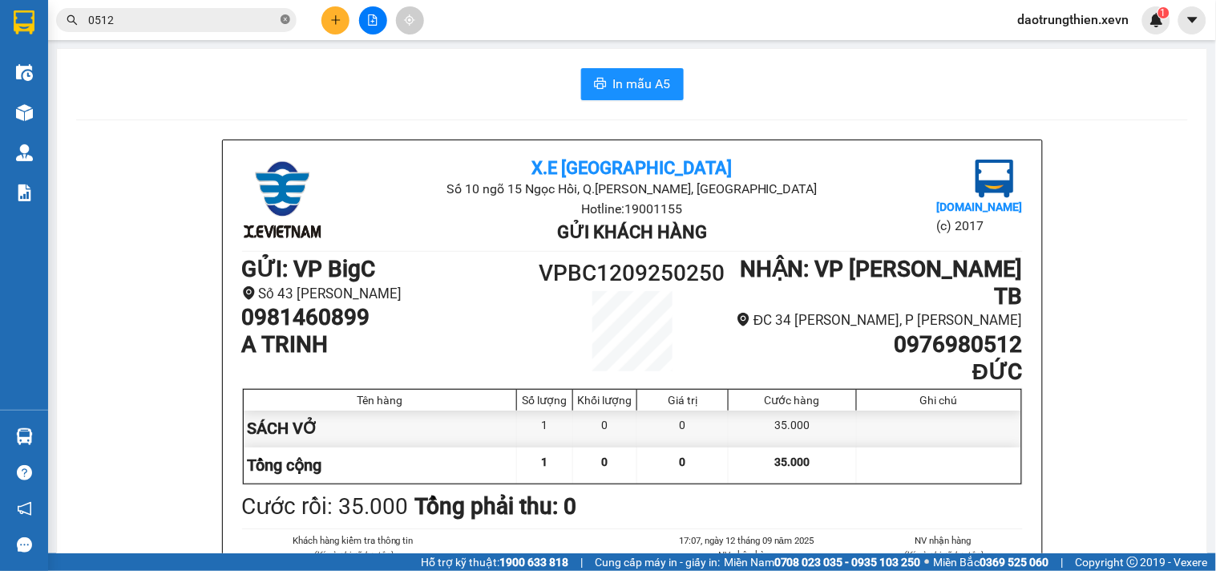
click at [288, 14] on icon "close-circle" at bounding box center [285, 19] width 10 height 10
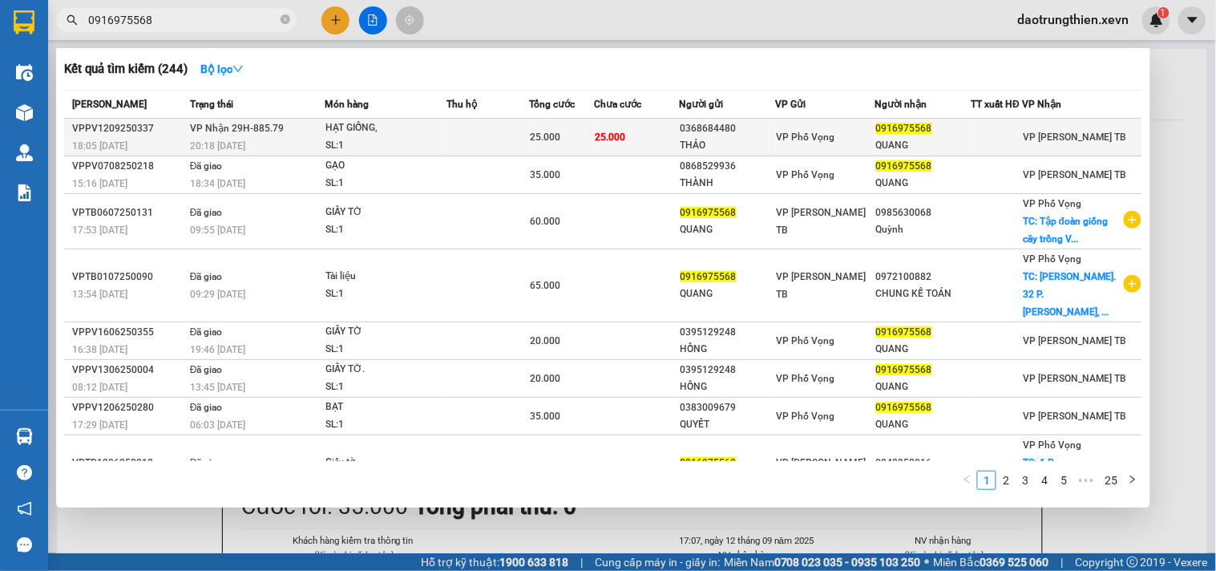
type input "0916975568"
click at [454, 137] on td at bounding box center [487, 138] width 83 height 38
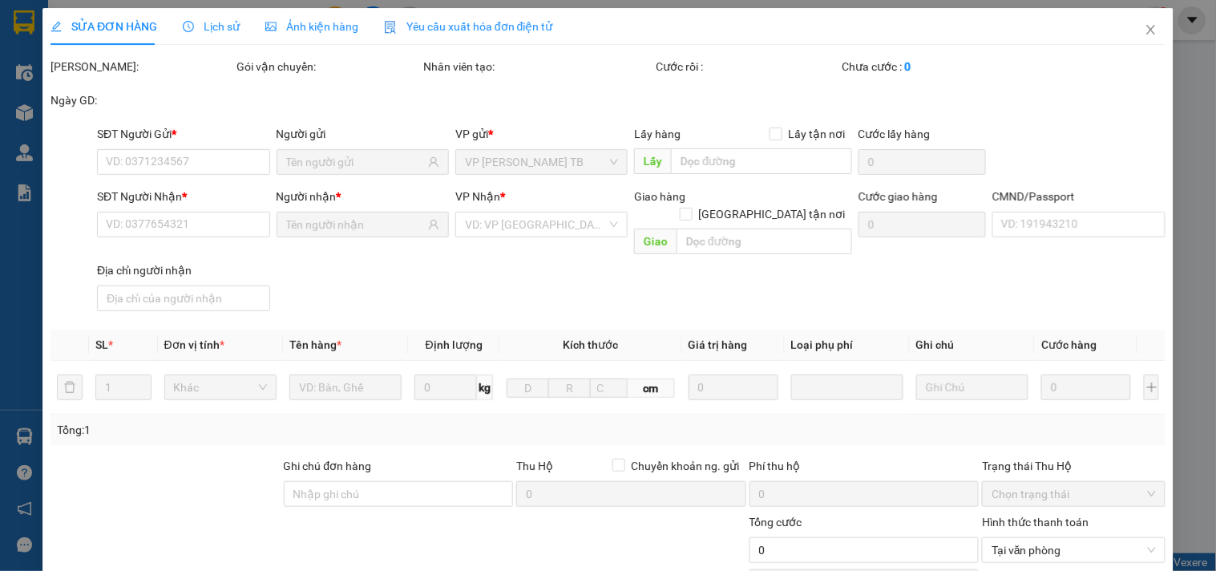
type input "0368684480"
type input "THẢO"
type input "0916975568"
type input "QUANG"
type input "[PERSON_NAME] 034088004983"
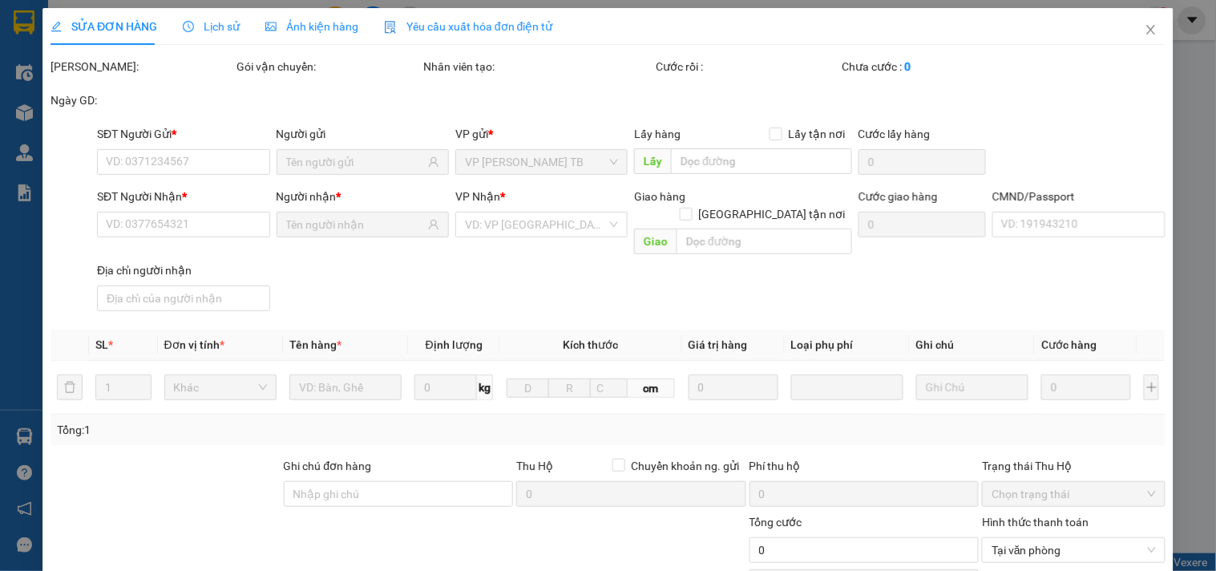
type input "25.000"
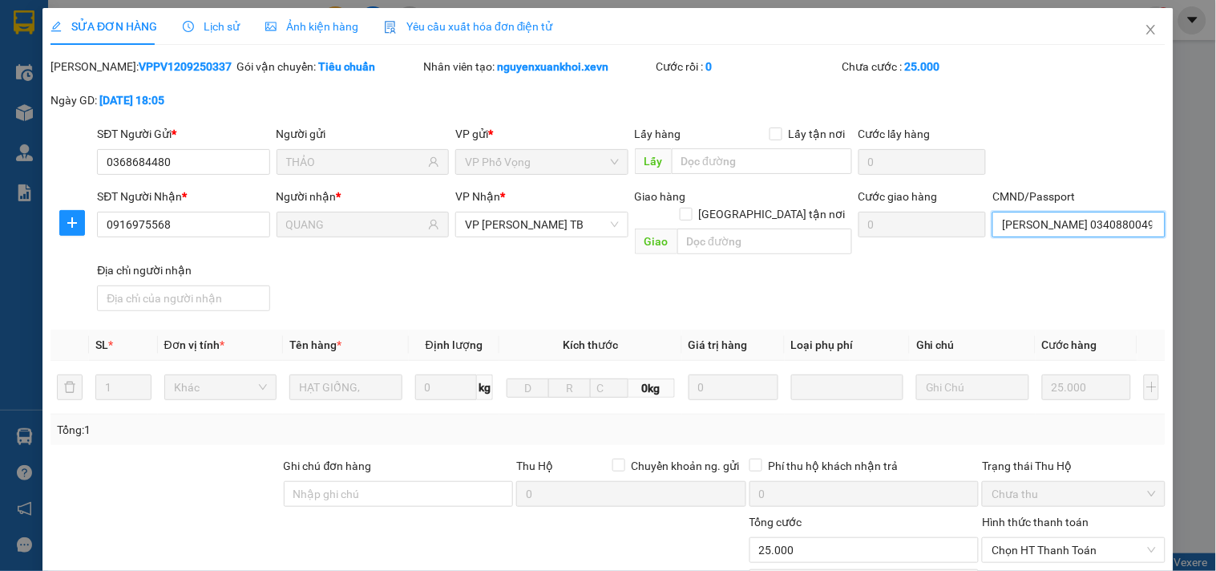
click at [1087, 226] on input "[PERSON_NAME] 034088004983" at bounding box center [1078, 225] width 172 height 26
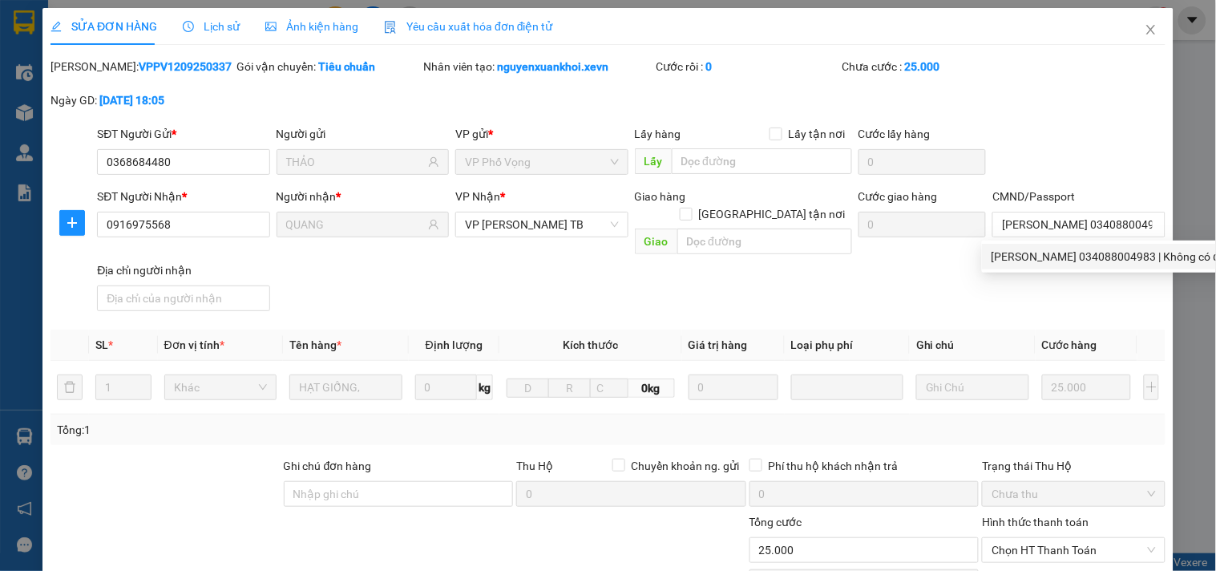
click at [932, 292] on div "SĐT Người Nhận * 0916975568 Người nhận * QUANG VP Nhận * VP [PERSON_NAME] TB Gi…" at bounding box center [631, 253] width 1075 height 130
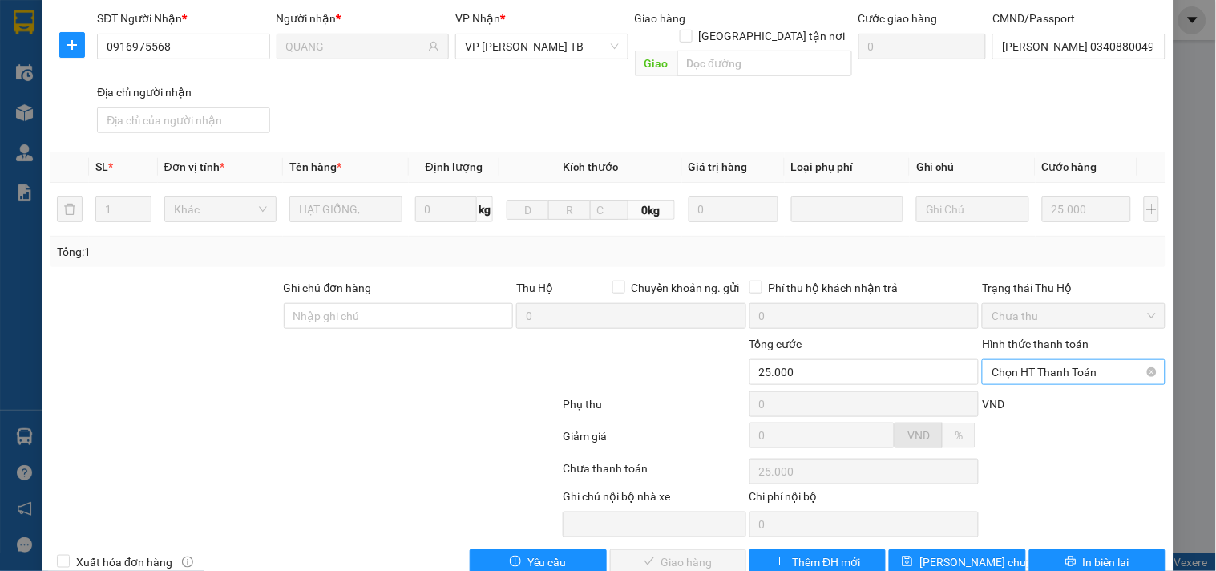
click at [1038, 360] on span "Chọn HT Thanh Toán" at bounding box center [1072, 372] width 163 height 24
click at [1028, 387] on div "Tại văn phòng" at bounding box center [1063, 386] width 162 height 18
type input "0"
click at [681, 553] on span "Giao hàng" at bounding box center [686, 562] width 51 height 18
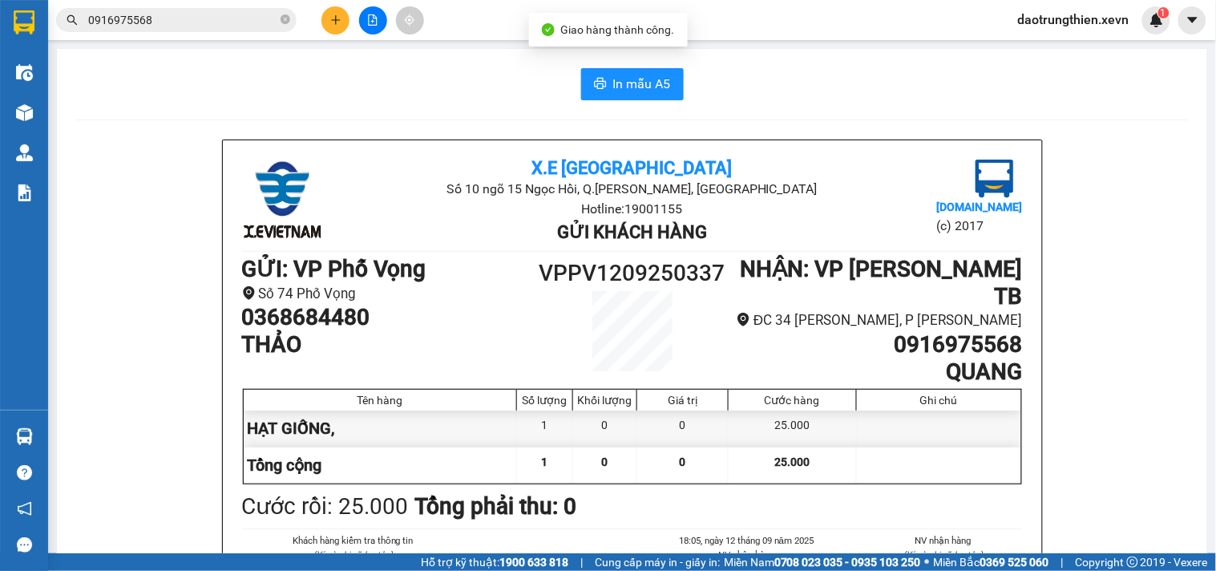
click at [224, 22] on input "0916975568" at bounding box center [182, 20] width 189 height 18
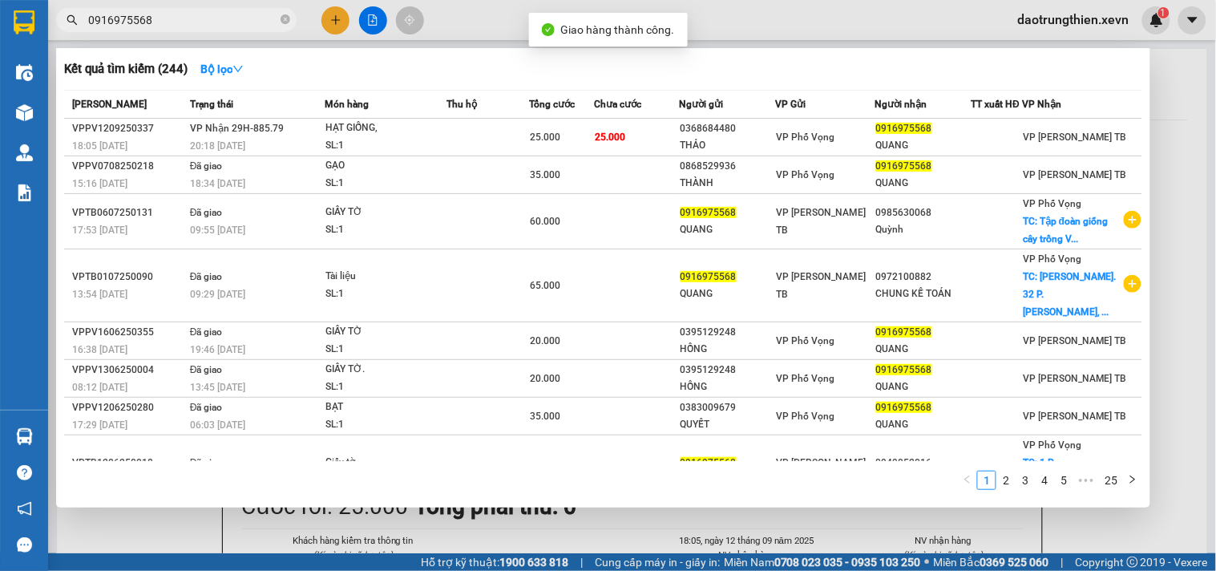
click at [359, 537] on div at bounding box center [608, 285] width 1216 height 571
